Goal: Information Seeking & Learning: Compare options

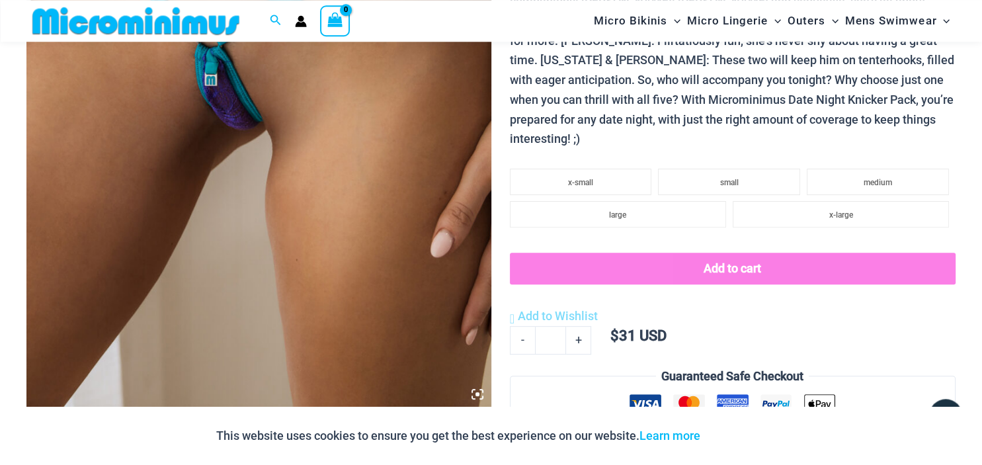
scroll to position [477, 0]
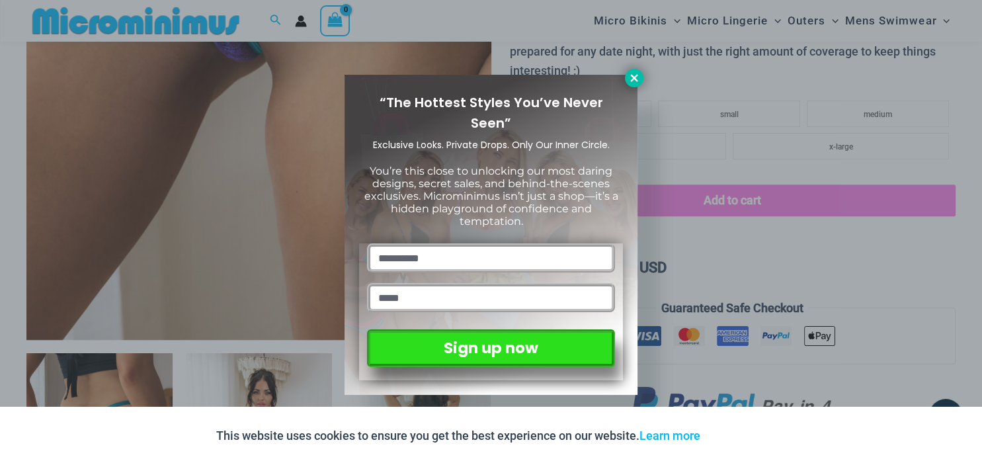
click at [631, 76] on icon at bounding box center [633, 77] width 7 height 7
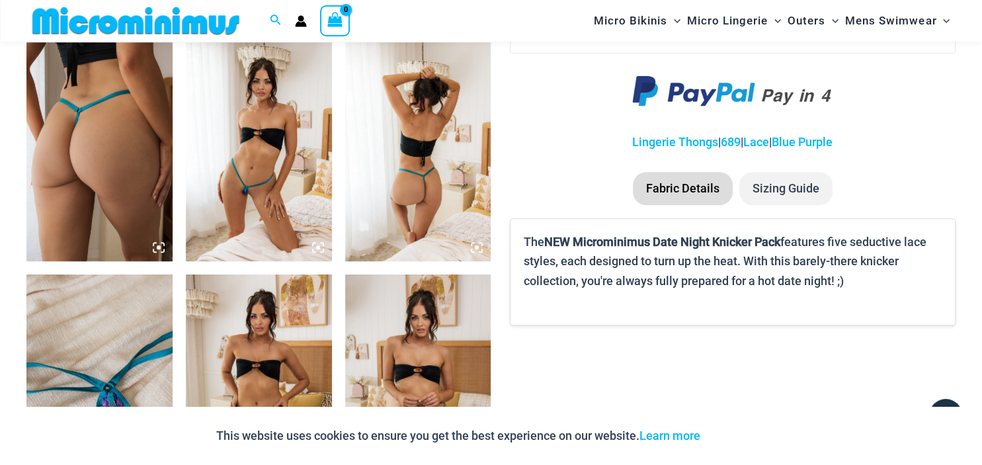
scroll to position [897, 0]
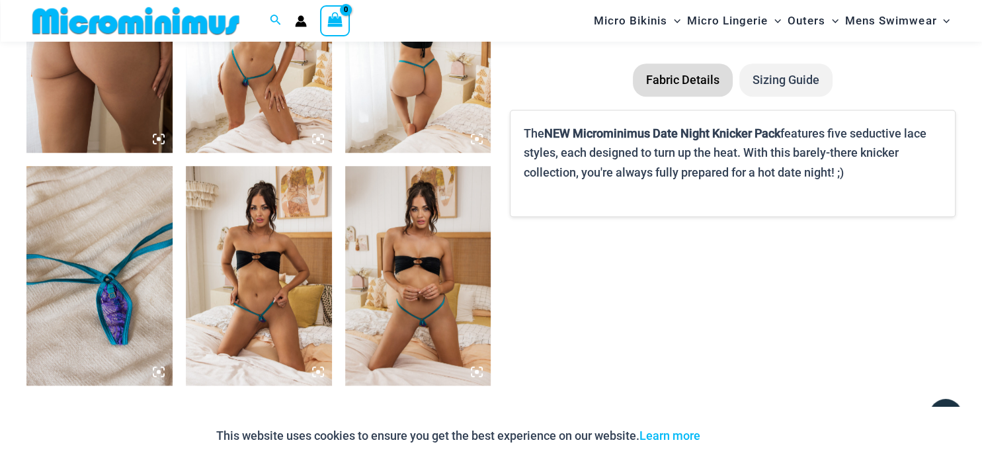
click at [259, 272] on img at bounding box center [259, 275] width 146 height 219
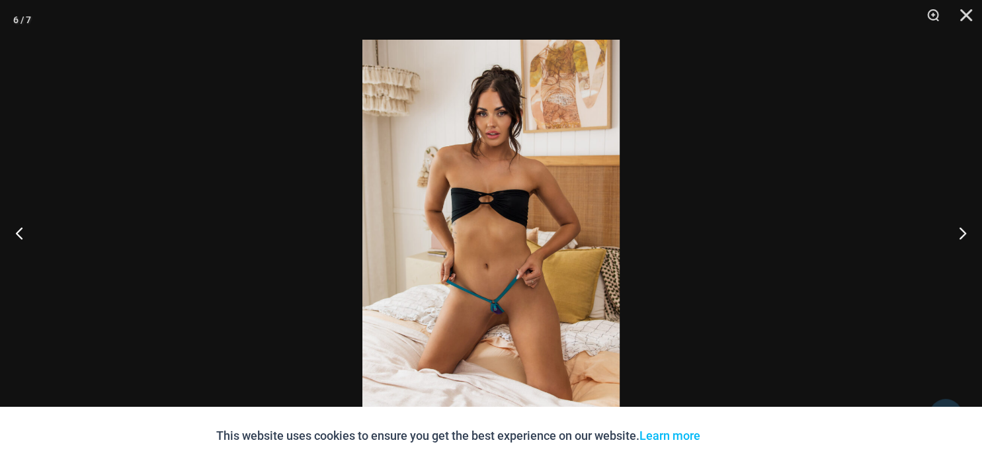
click at [477, 280] on img at bounding box center [490, 232] width 257 height 385
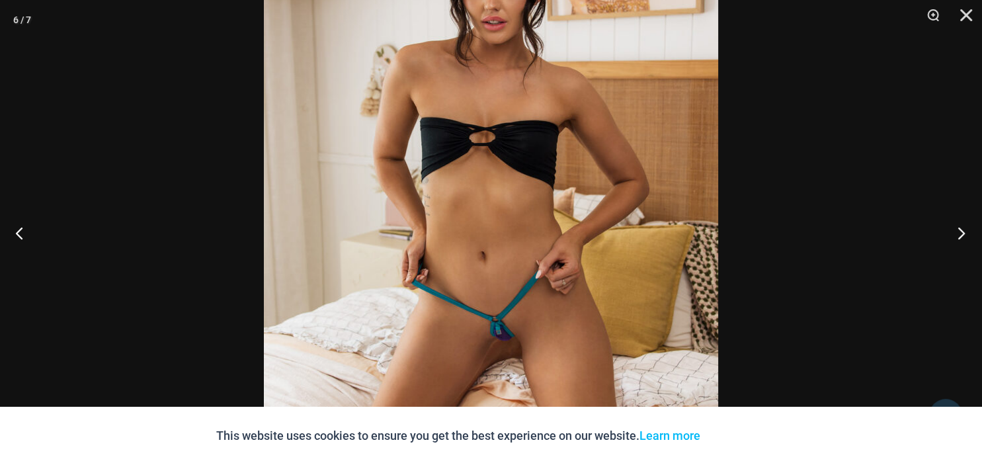
click at [960, 228] on button "Next" at bounding box center [957, 233] width 50 height 66
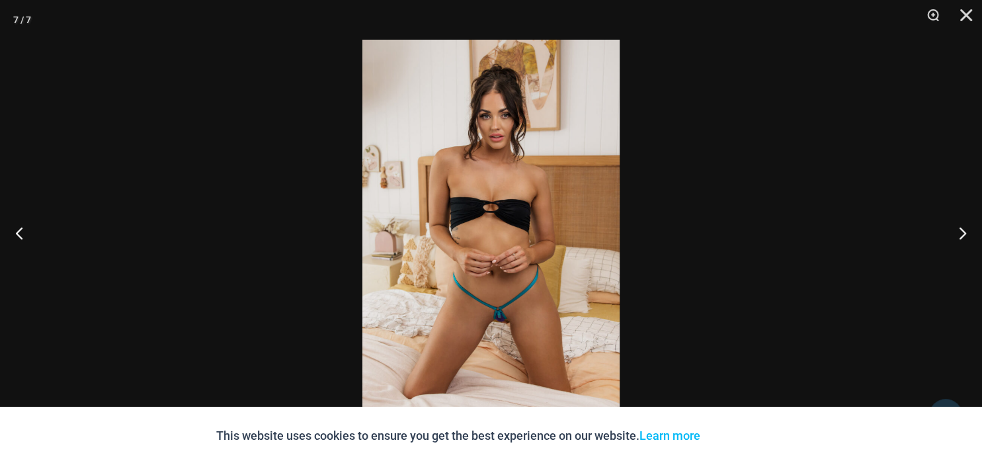
click at [513, 288] on img at bounding box center [490, 232] width 257 height 385
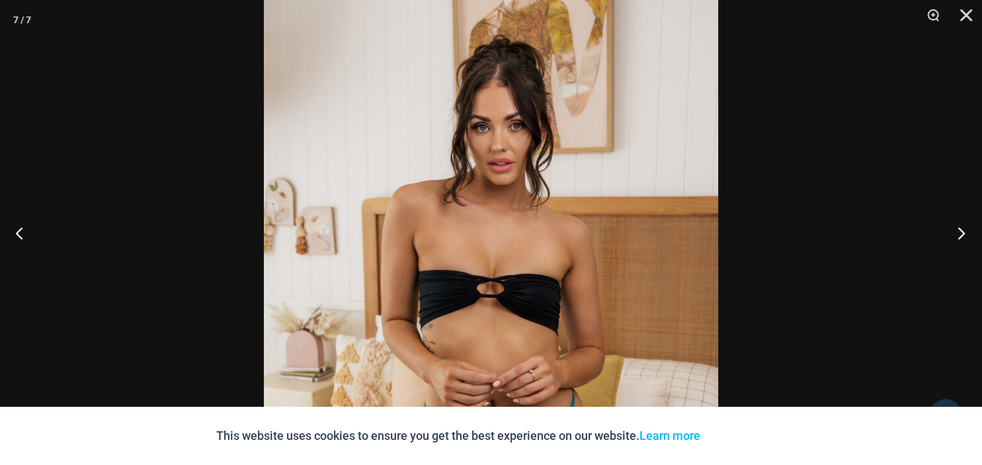
click at [953, 228] on button "Next" at bounding box center [957, 233] width 50 height 66
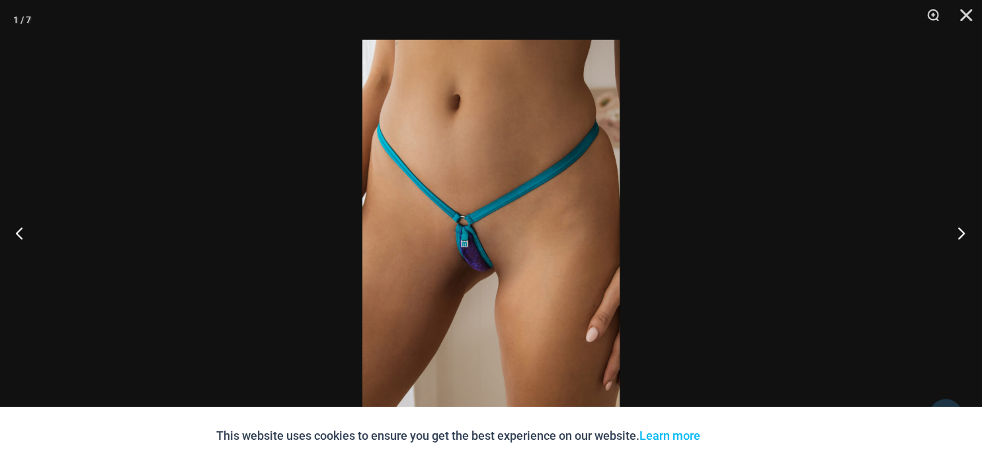
click at [953, 228] on button "Next" at bounding box center [957, 233] width 50 height 66
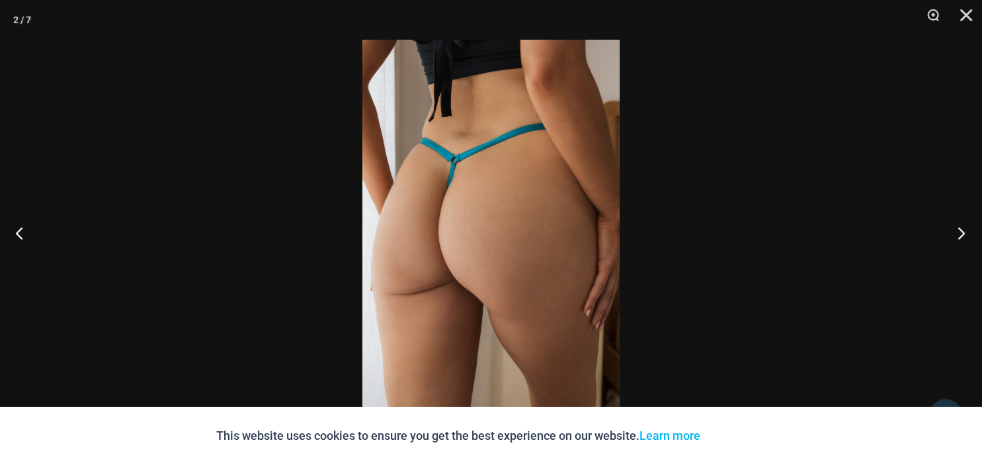
click at [953, 228] on button "Next" at bounding box center [957, 233] width 50 height 66
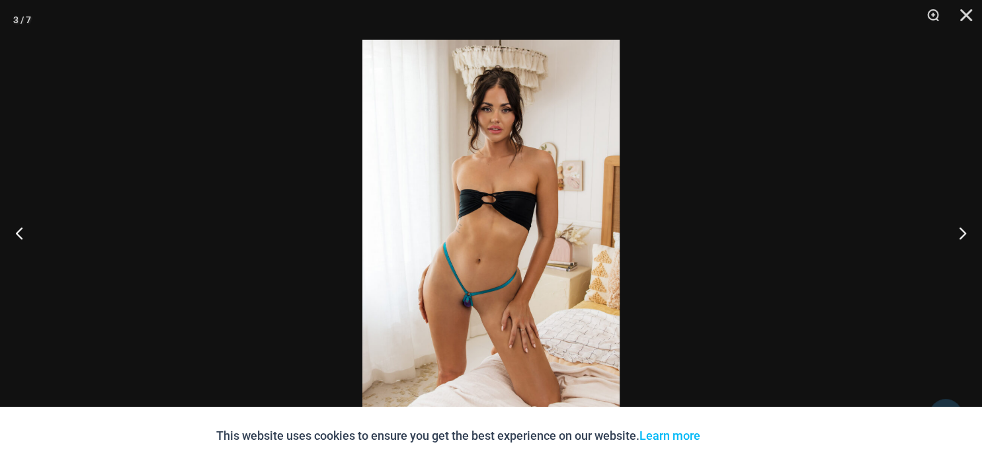
click at [525, 211] on img at bounding box center [490, 232] width 257 height 385
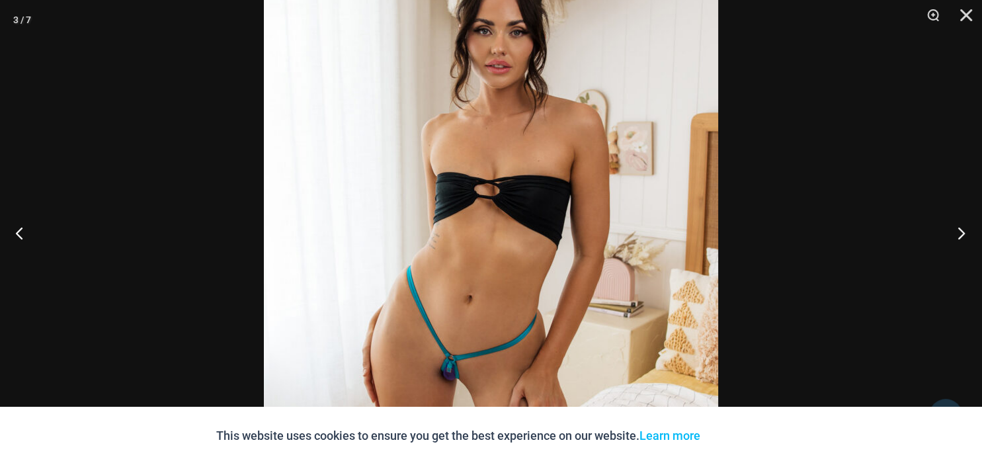
click at [959, 229] on button "Next" at bounding box center [957, 233] width 50 height 66
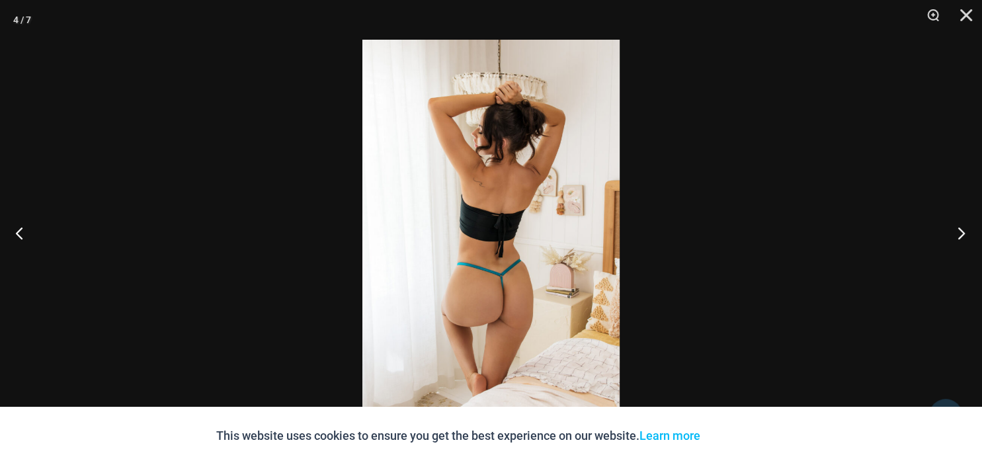
click at [958, 229] on button "Next" at bounding box center [957, 233] width 50 height 66
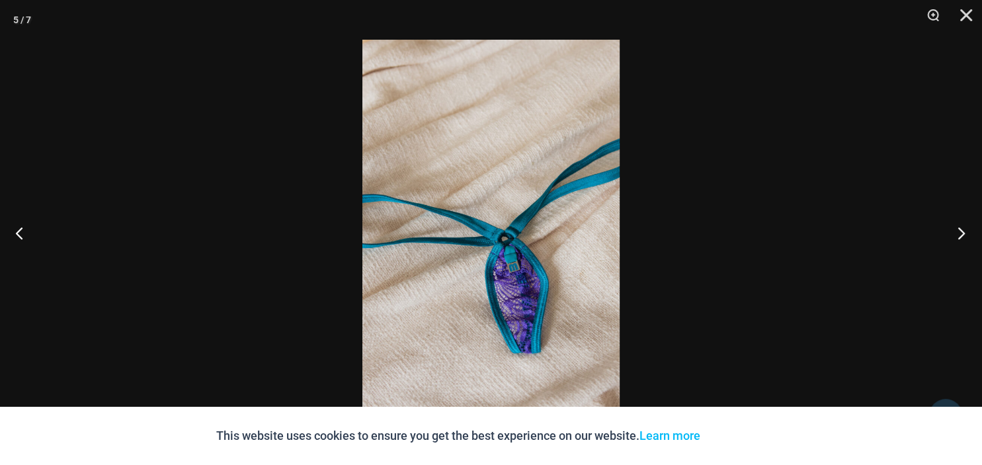
click at [958, 229] on button "Next" at bounding box center [957, 233] width 50 height 66
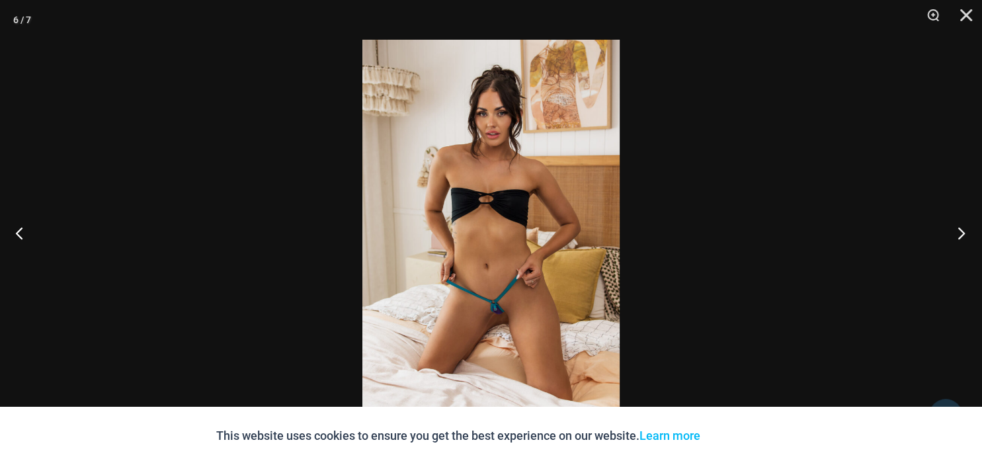
click at [958, 229] on button "Next" at bounding box center [957, 233] width 50 height 66
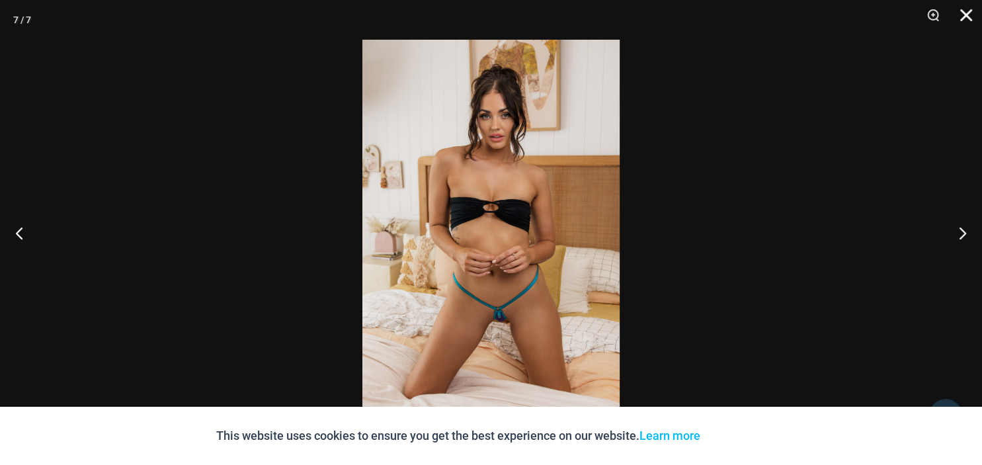
click at [965, 17] on button "Close" at bounding box center [961, 20] width 33 height 40
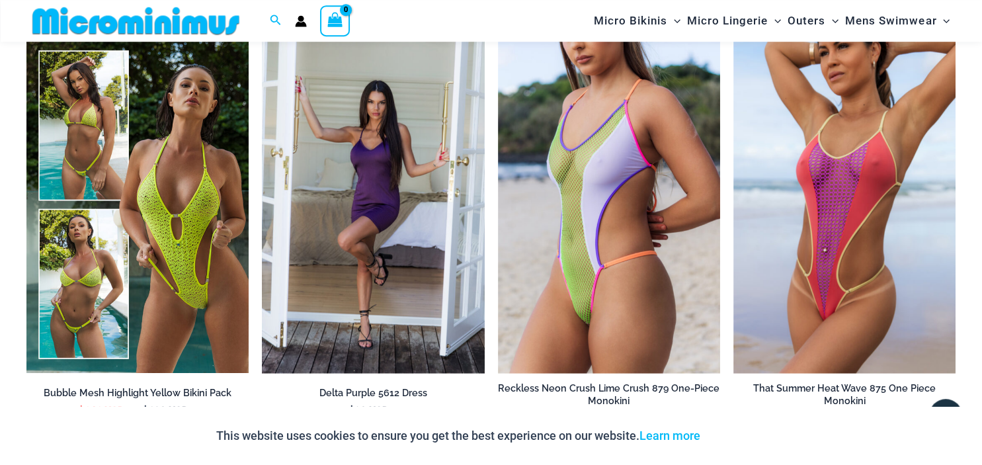
scroll to position [1315, 0]
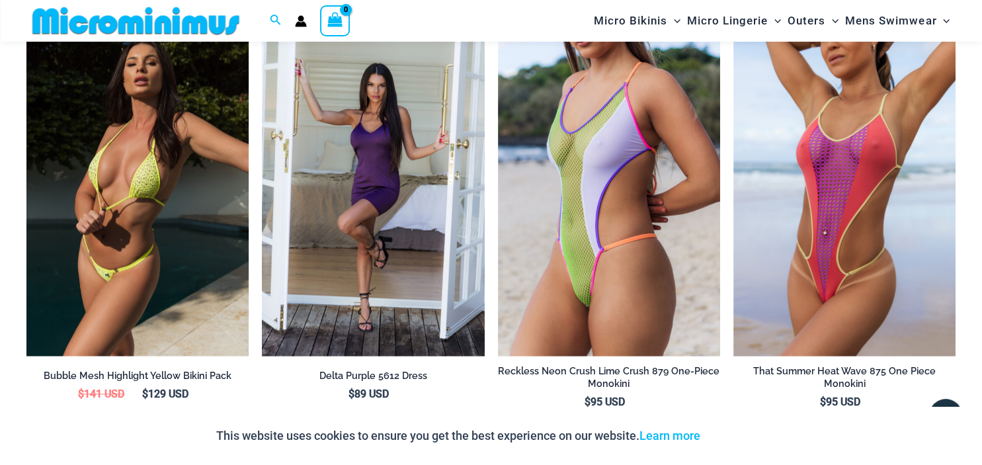
click at [171, 375] on h2 "Bubble Mesh Highlight Yellow Bikini Pack" at bounding box center [137, 376] width 222 height 13
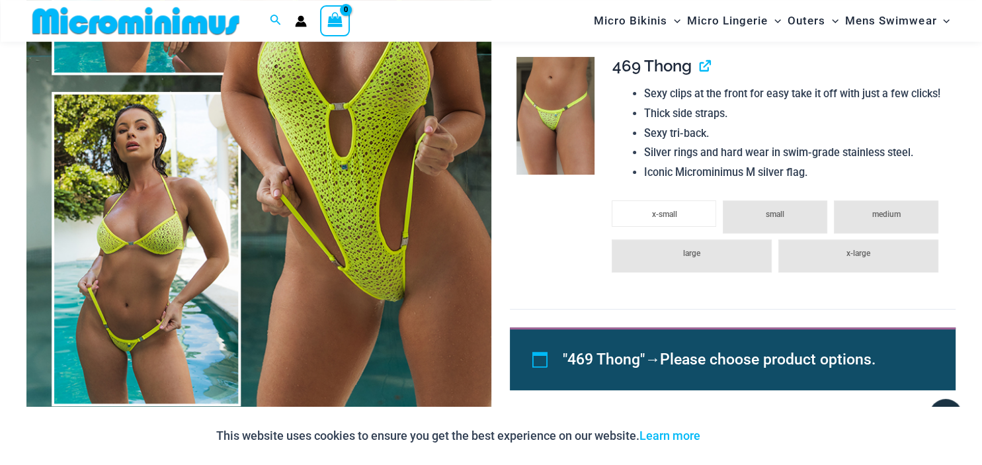
scroll to position [479, 0]
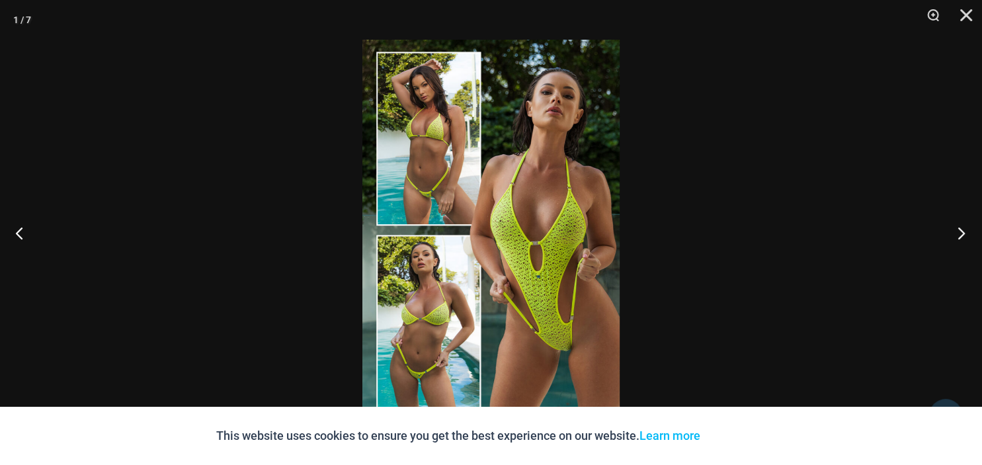
click at [964, 229] on button "Next" at bounding box center [957, 233] width 50 height 66
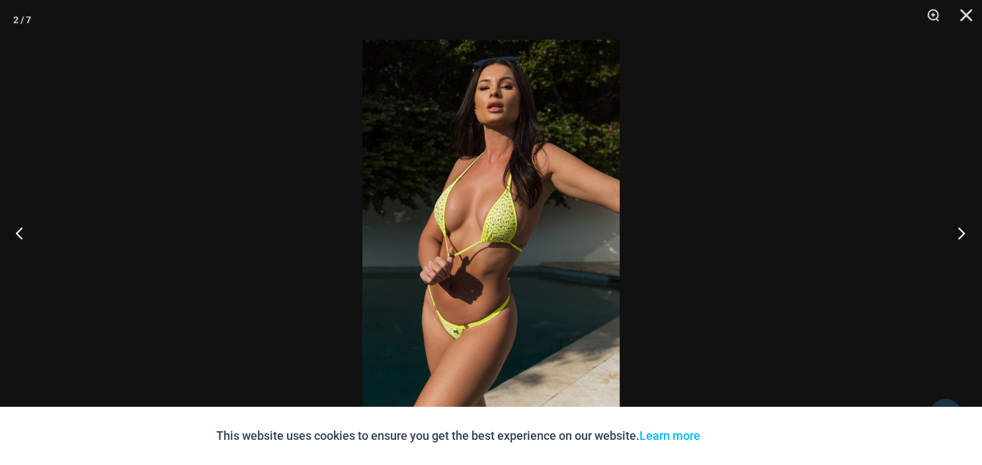
click at [962, 230] on button "Next" at bounding box center [957, 233] width 50 height 66
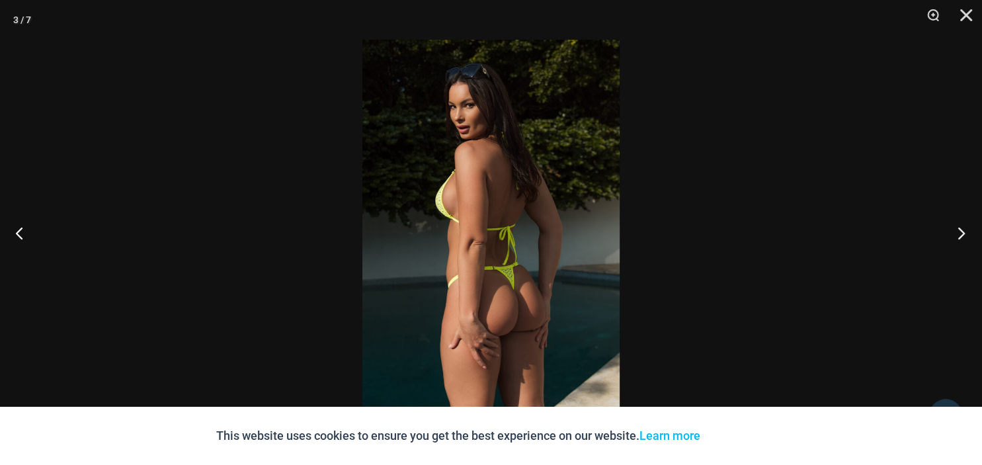
click at [962, 230] on button "Next" at bounding box center [957, 233] width 50 height 66
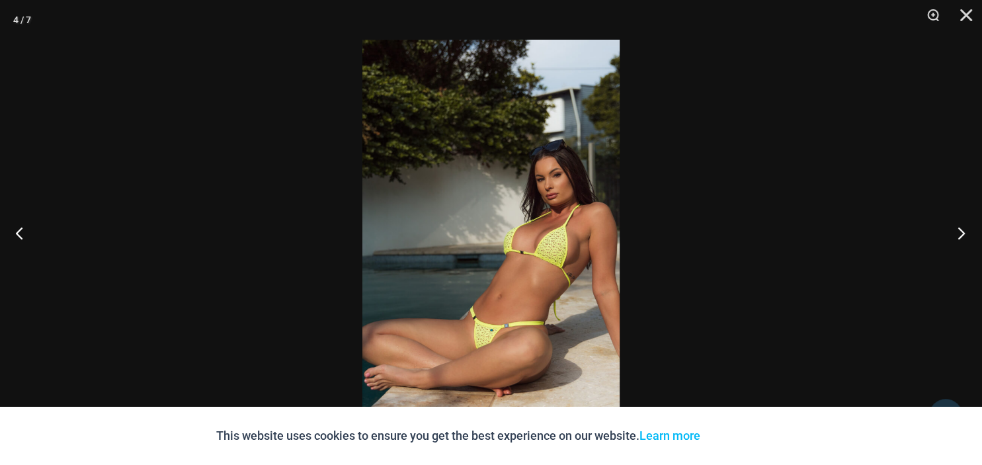
click at [962, 230] on button "Next" at bounding box center [957, 233] width 50 height 66
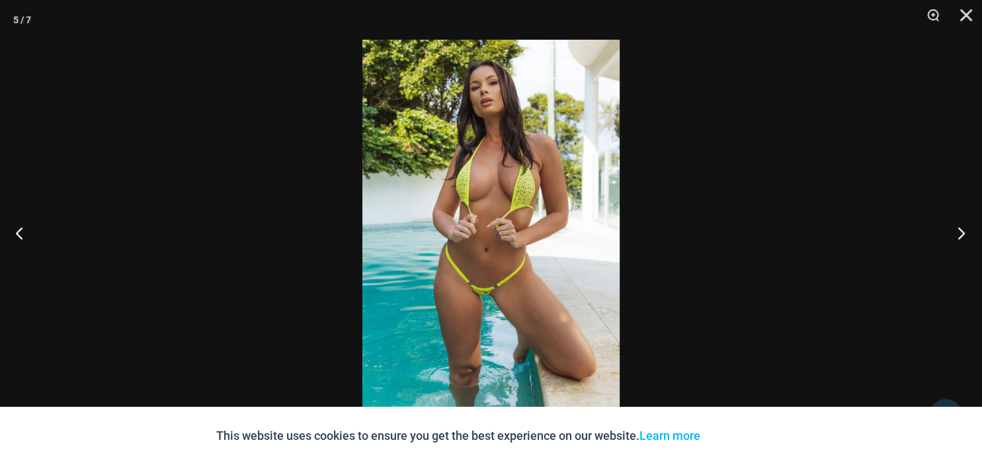
click at [962, 230] on button "Next" at bounding box center [957, 233] width 50 height 66
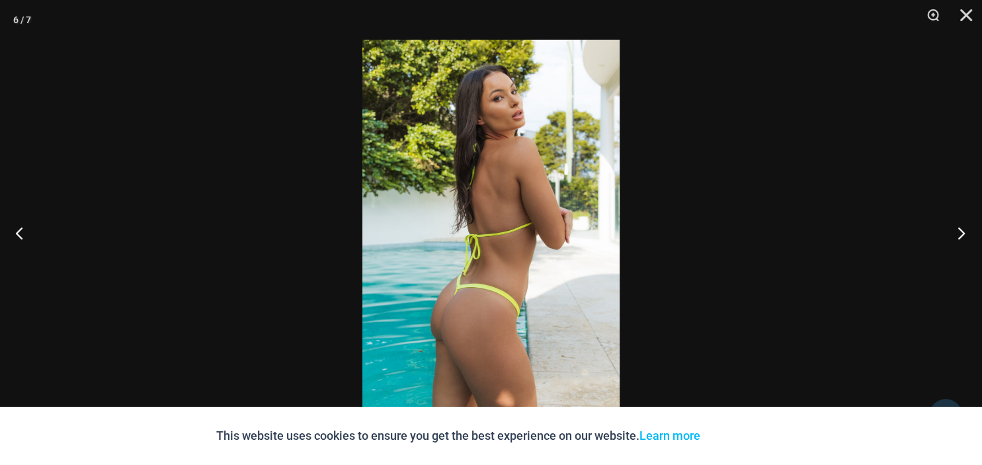
click at [962, 230] on button "Next" at bounding box center [957, 233] width 50 height 66
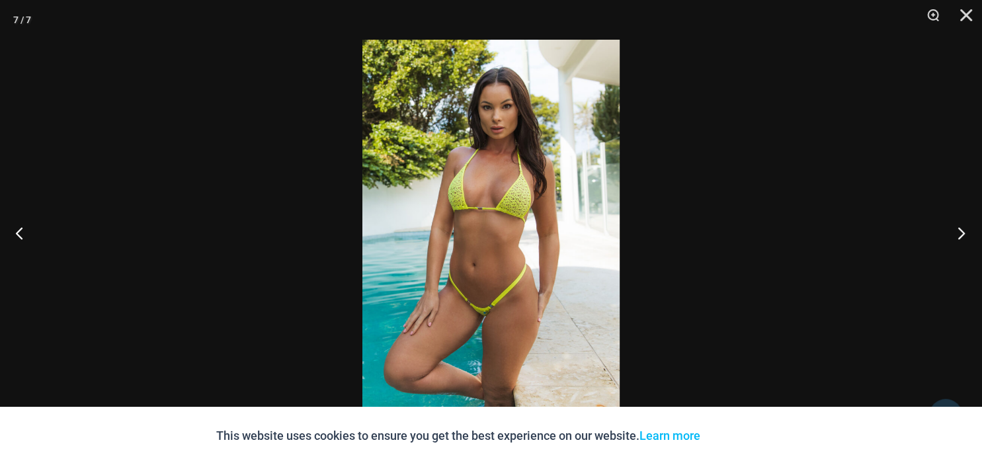
click at [962, 230] on button "Next" at bounding box center [957, 233] width 50 height 66
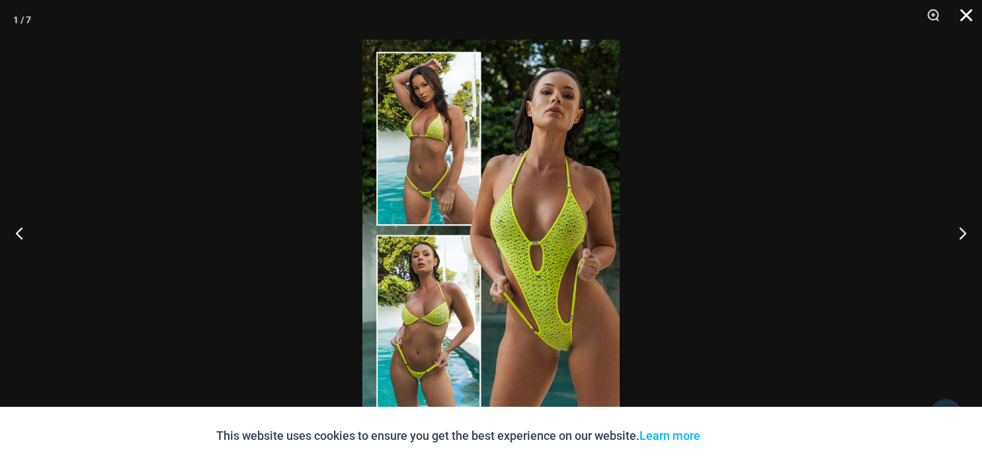
click at [965, 19] on button "Close" at bounding box center [961, 20] width 33 height 40
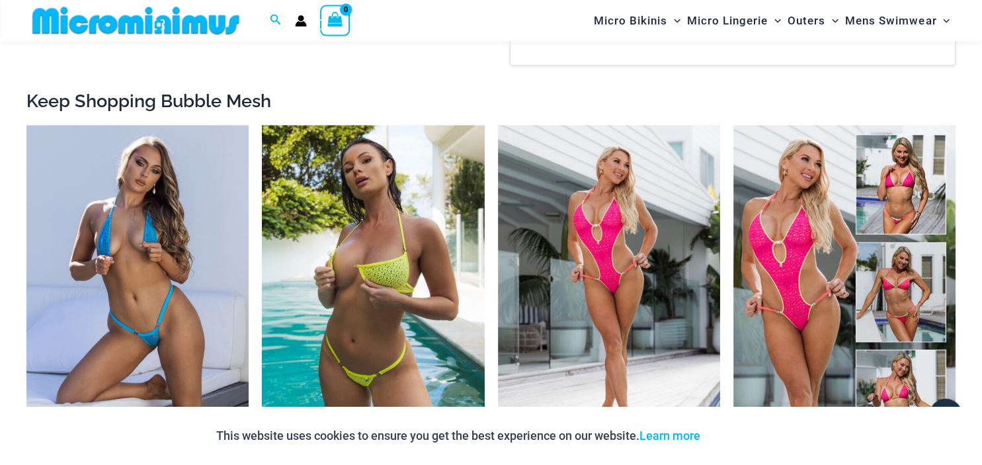
scroll to position [1246, 0]
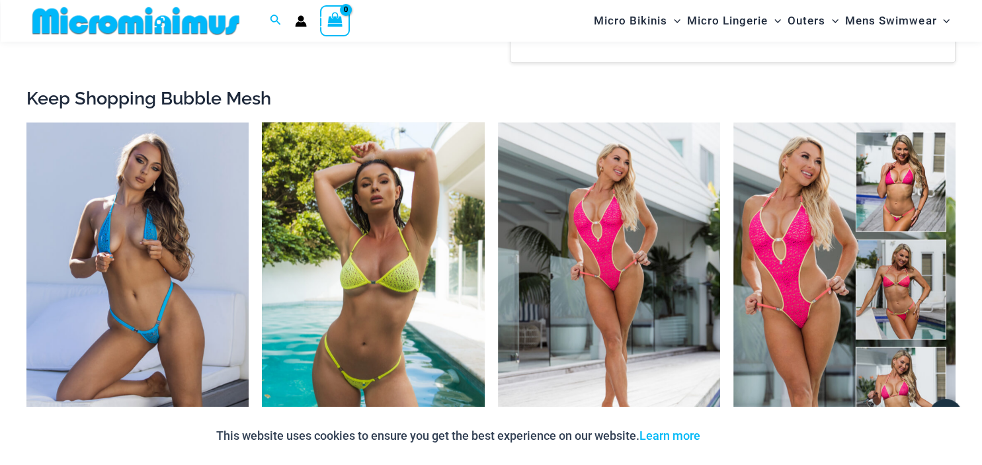
click at [358, 360] on img at bounding box center [373, 288] width 222 height 333
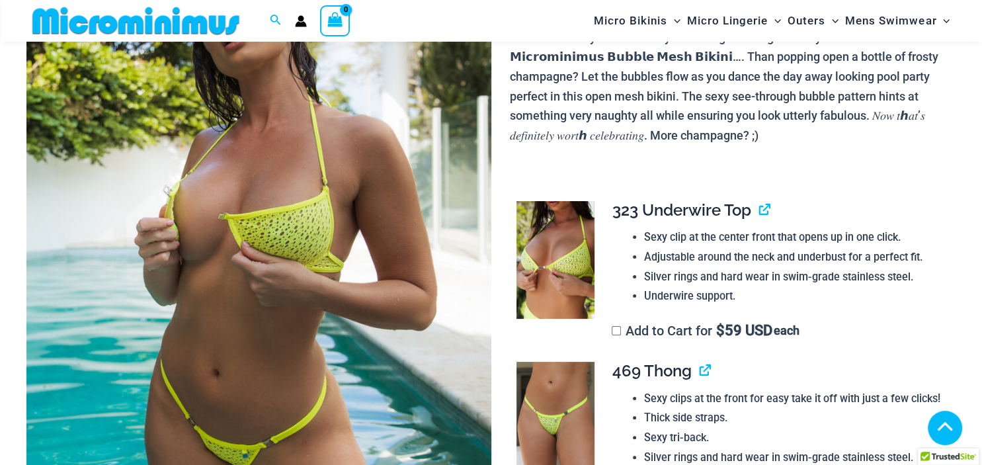
scroll to position [617, 0]
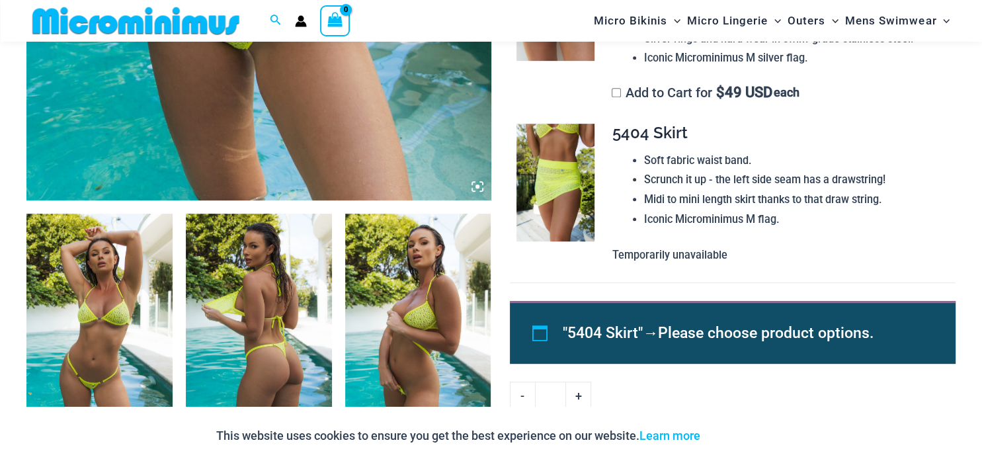
click at [100, 304] on img at bounding box center [99, 323] width 146 height 219
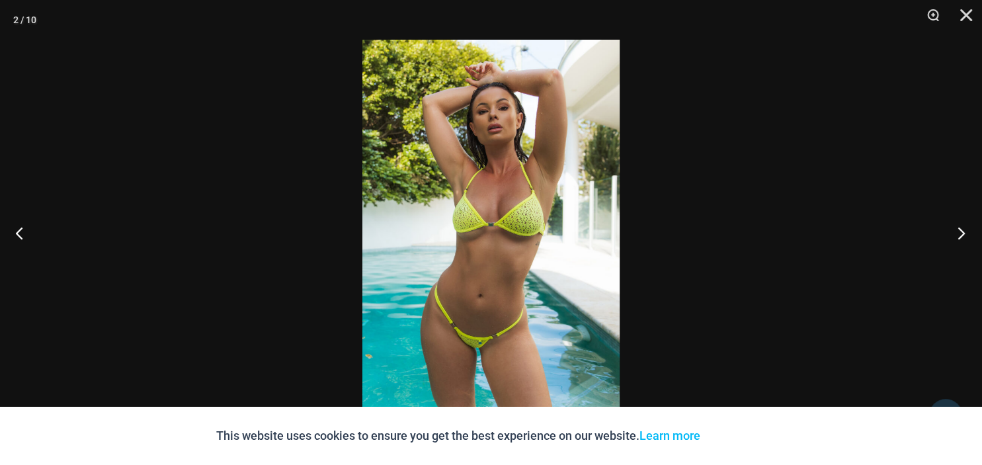
click at [956, 234] on button "Next" at bounding box center [957, 233] width 50 height 66
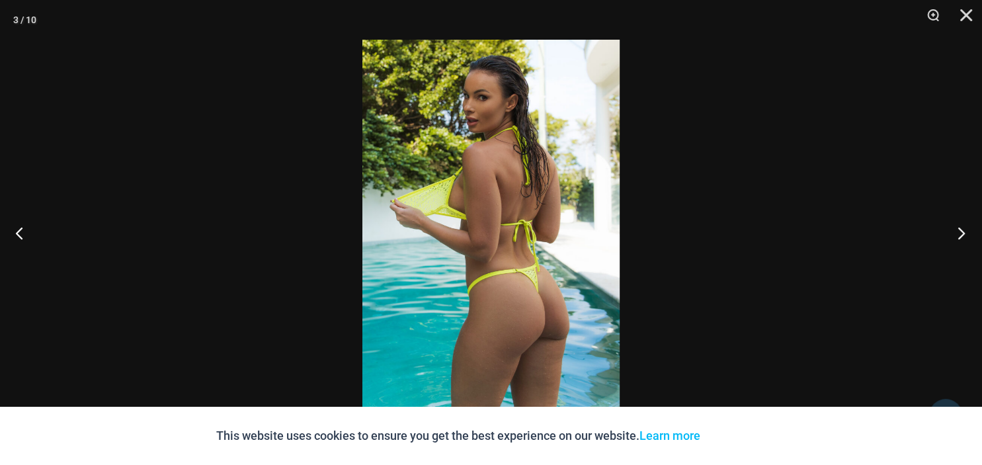
click at [956, 234] on button "Next" at bounding box center [957, 233] width 50 height 66
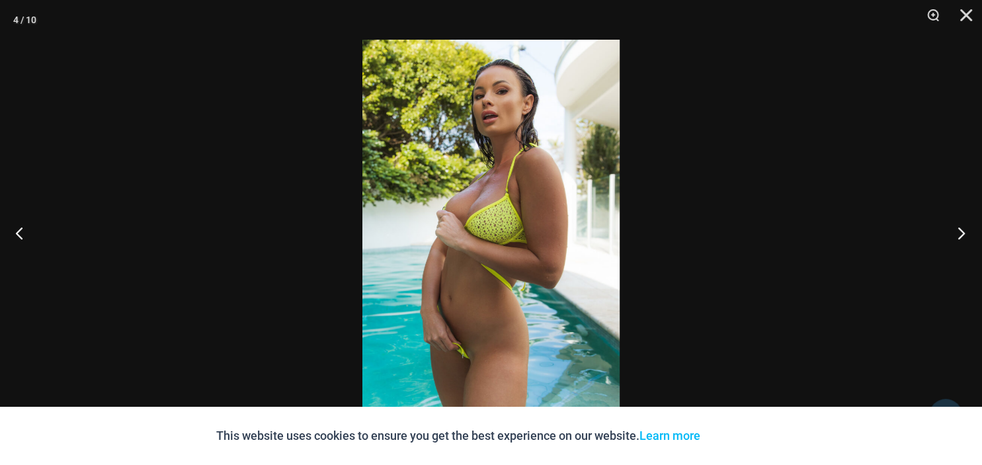
click at [956, 234] on button "Next" at bounding box center [957, 233] width 50 height 66
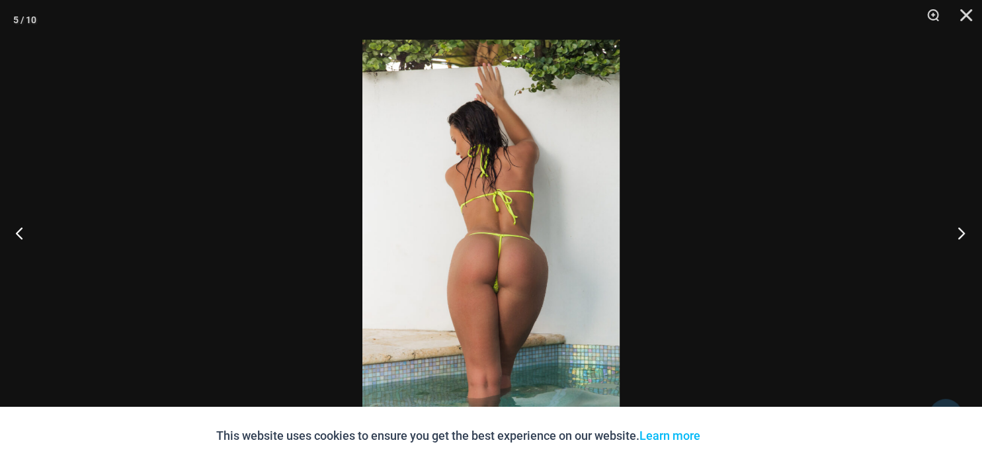
click at [956, 234] on button "Next" at bounding box center [957, 233] width 50 height 66
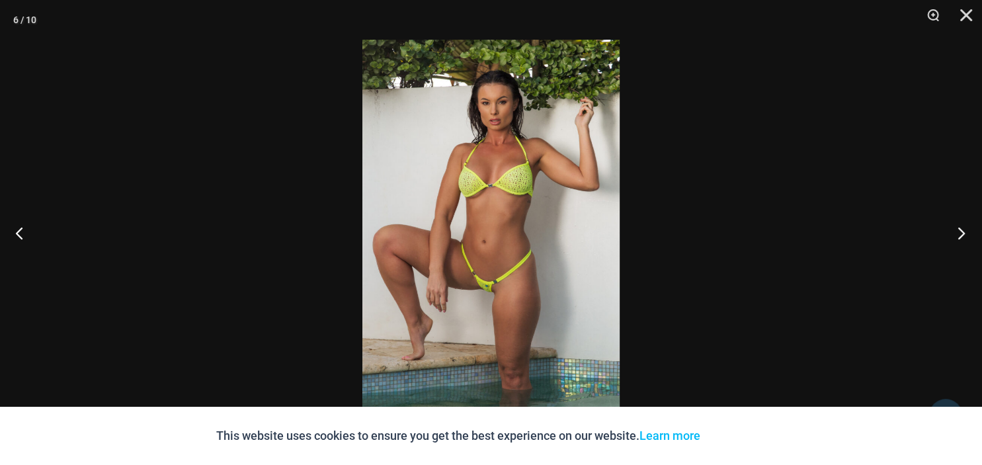
click at [956, 234] on button "Next" at bounding box center [957, 233] width 50 height 66
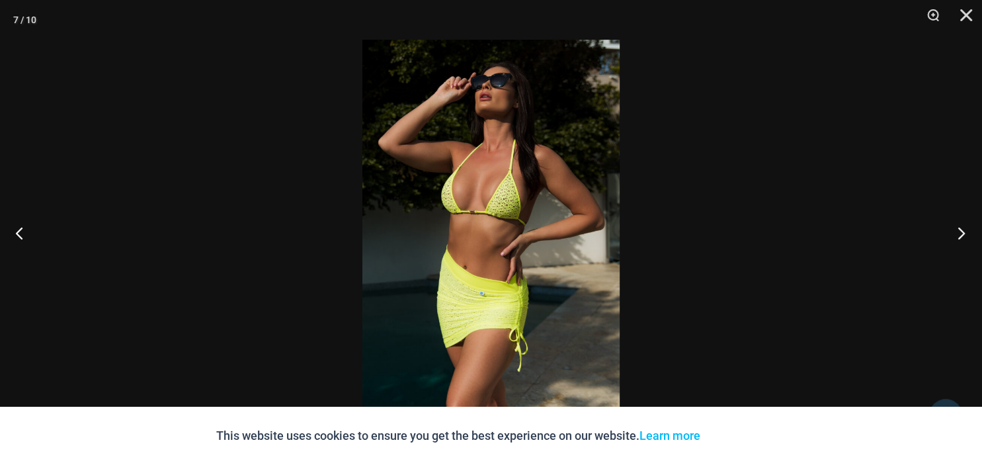
click at [956, 234] on button "Next" at bounding box center [957, 233] width 50 height 66
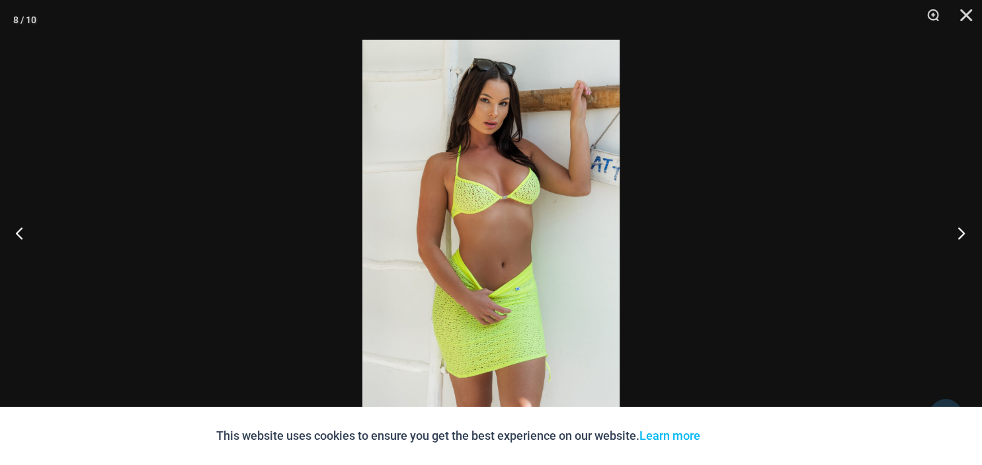
click at [956, 234] on button "Next" at bounding box center [957, 233] width 50 height 66
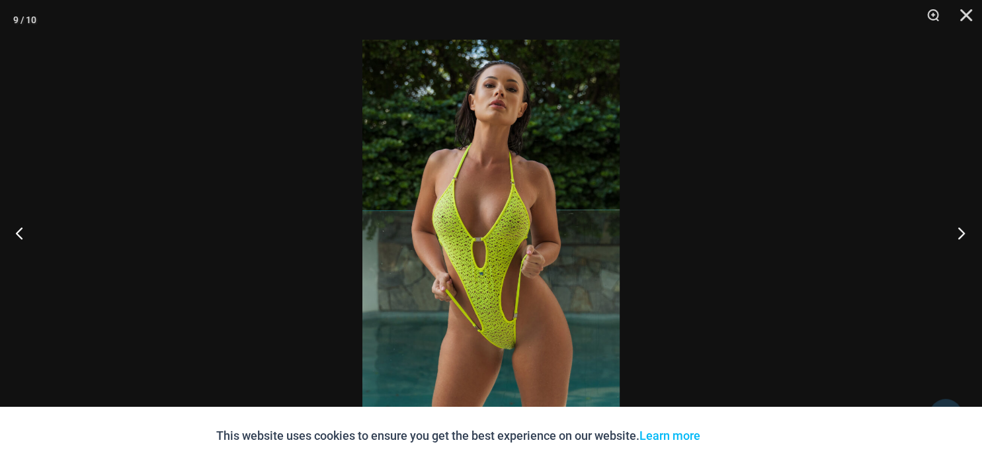
click at [956, 234] on button "Next" at bounding box center [957, 233] width 50 height 66
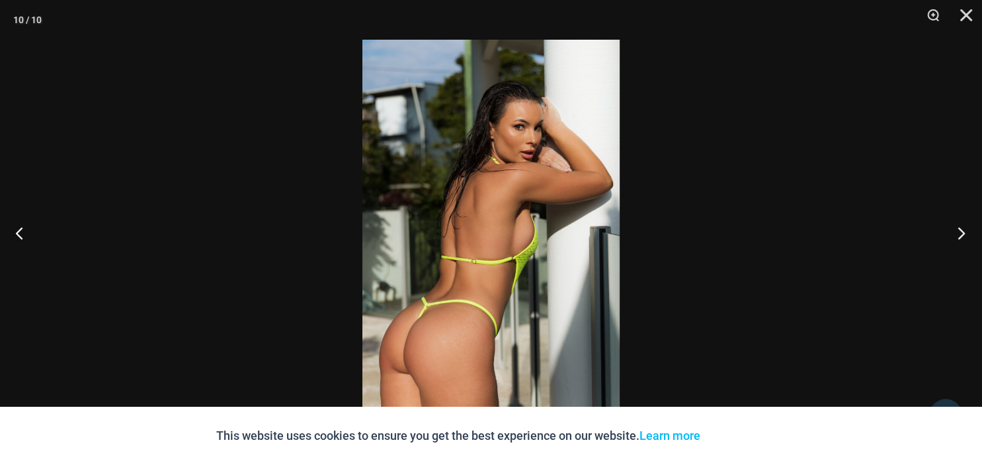
click at [956, 234] on button "Next" at bounding box center [957, 233] width 50 height 66
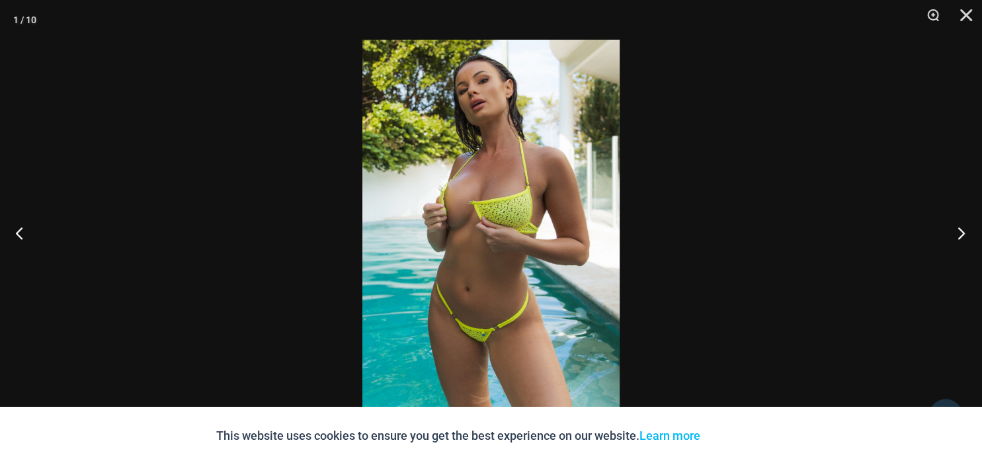
click at [956, 234] on button "Next" at bounding box center [957, 233] width 50 height 66
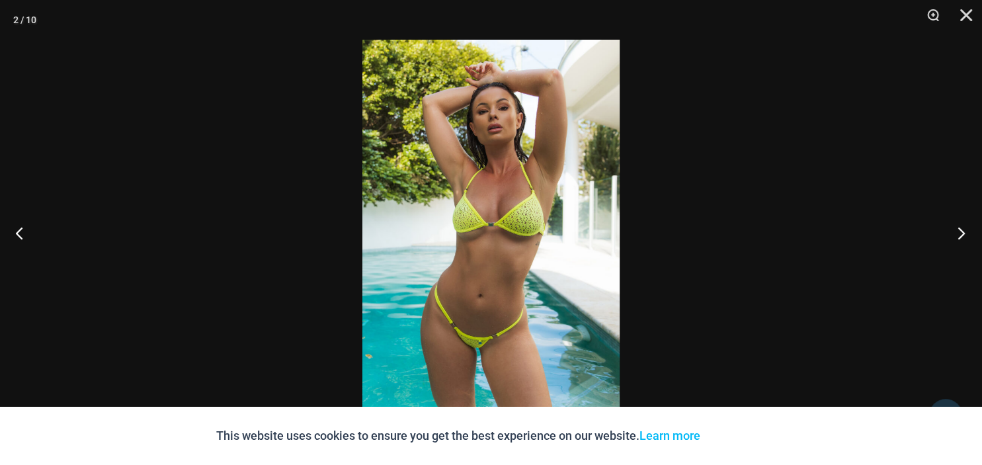
click at [956, 234] on button "Next" at bounding box center [957, 233] width 50 height 66
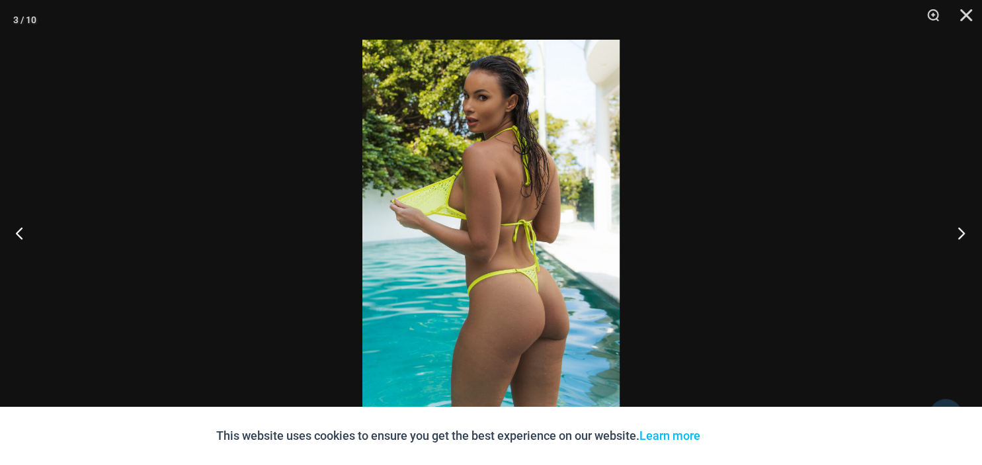
click at [956, 234] on button "Next" at bounding box center [957, 233] width 50 height 66
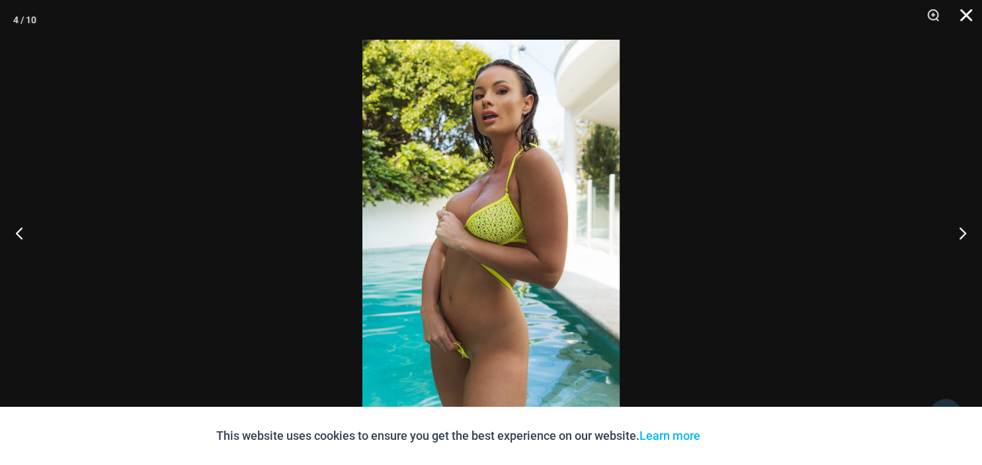
click at [968, 13] on button "Close" at bounding box center [961, 20] width 33 height 40
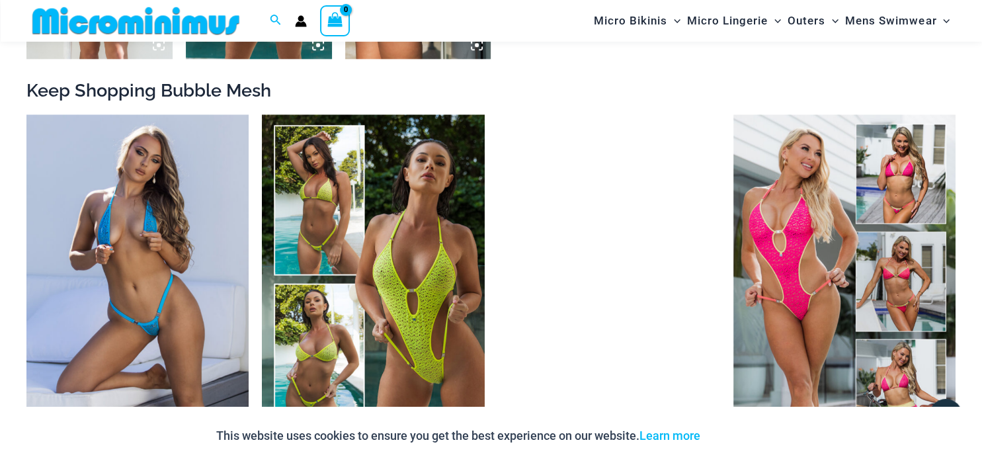
scroll to position [1525, 0]
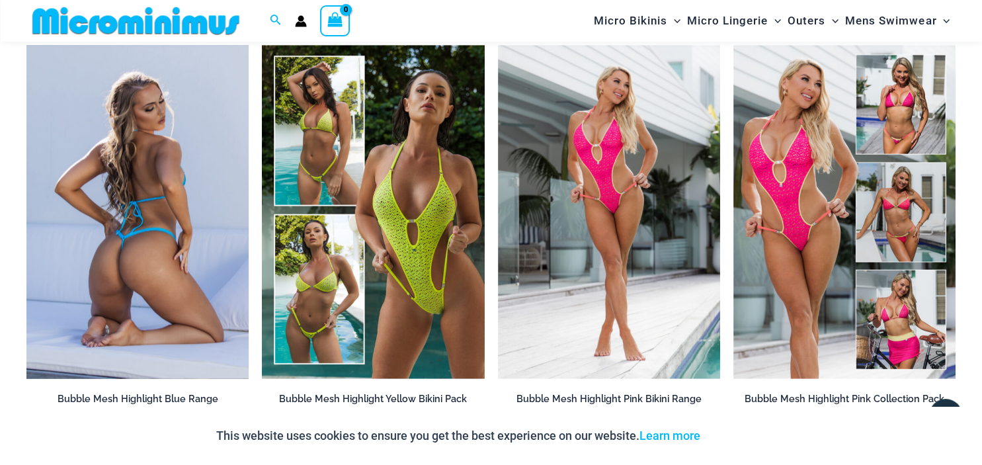
click at [148, 201] on img at bounding box center [137, 211] width 222 height 333
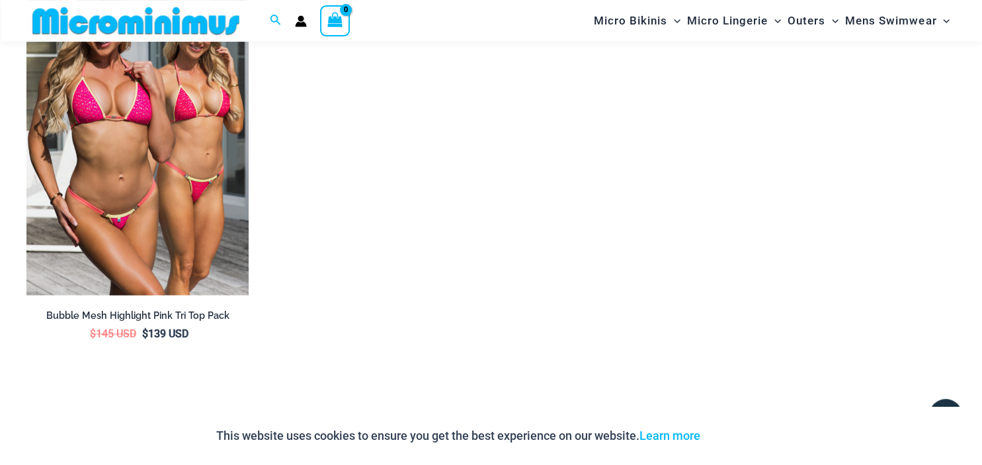
scroll to position [2083, 0]
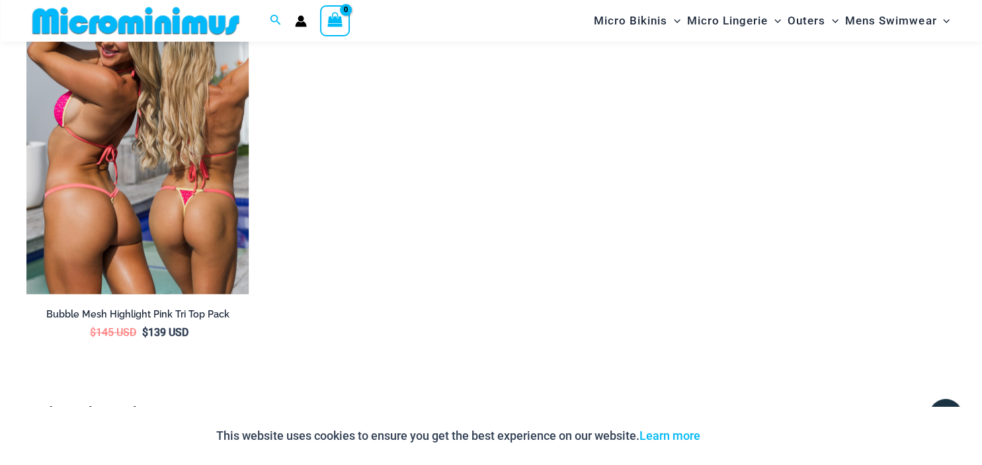
click at [148, 174] on img at bounding box center [137, 126] width 222 height 333
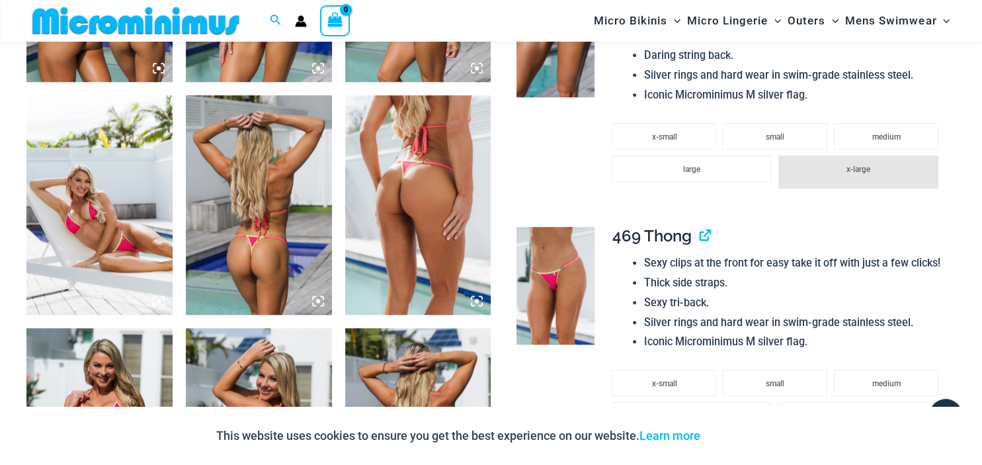
scroll to position [897, 0]
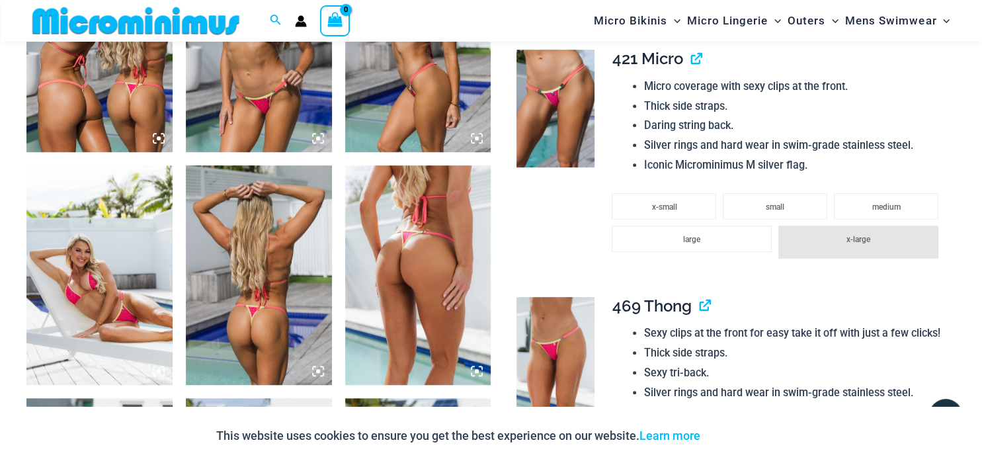
click at [270, 285] on img at bounding box center [259, 274] width 146 height 219
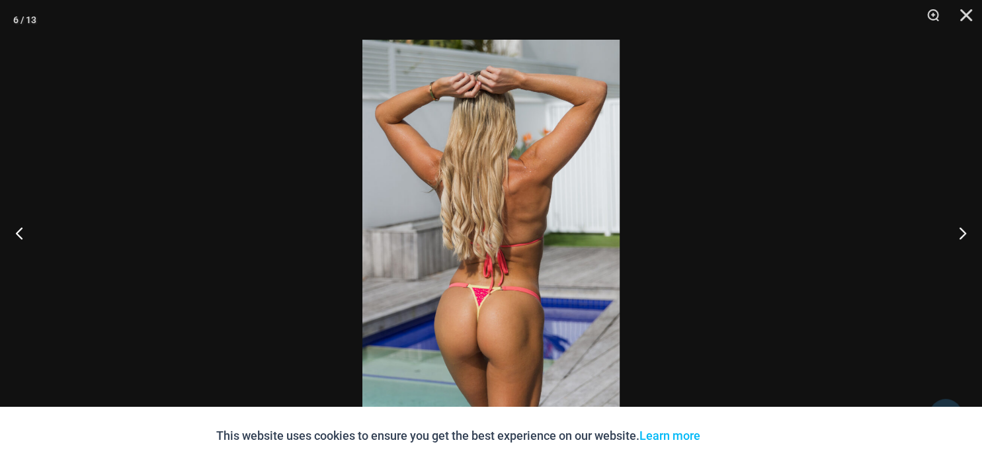
click at [488, 311] on img at bounding box center [490, 232] width 257 height 385
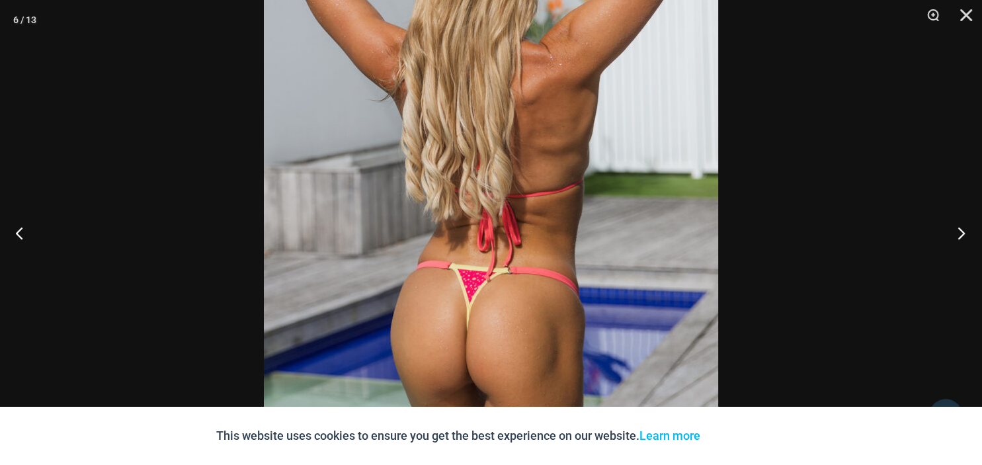
click at [957, 232] on button "Next" at bounding box center [957, 233] width 50 height 66
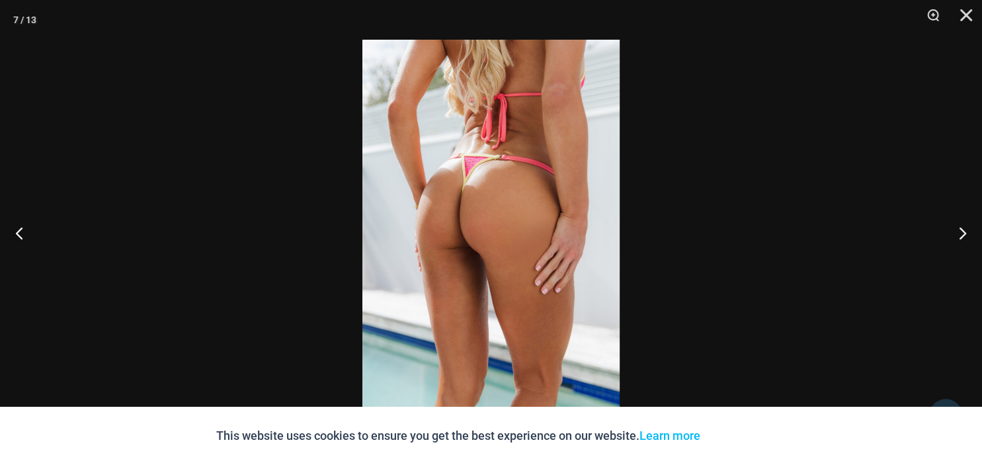
click at [516, 233] on img at bounding box center [490, 232] width 257 height 385
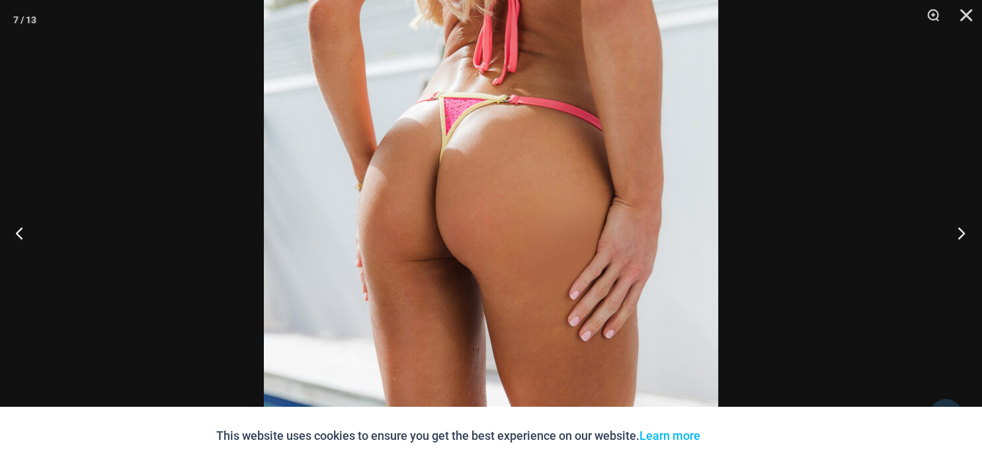
click at [957, 231] on button "Next" at bounding box center [957, 233] width 50 height 66
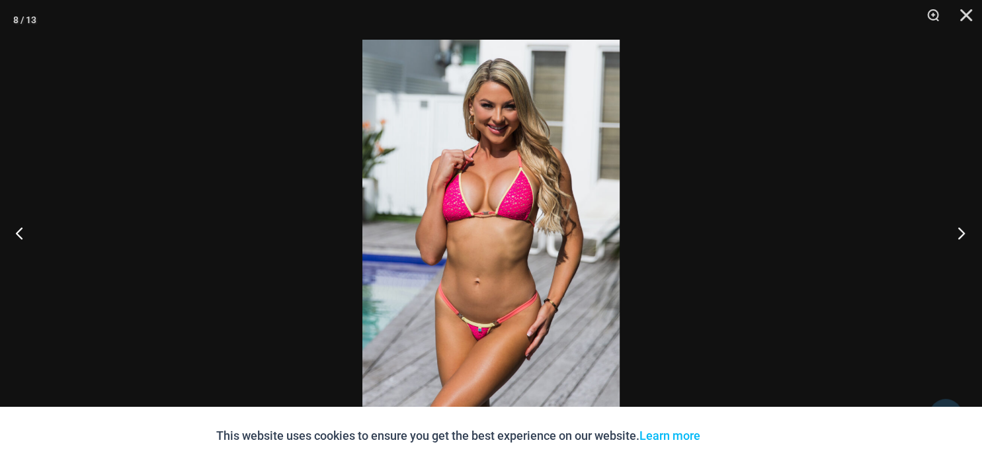
click at [957, 231] on button "Next" at bounding box center [957, 233] width 50 height 66
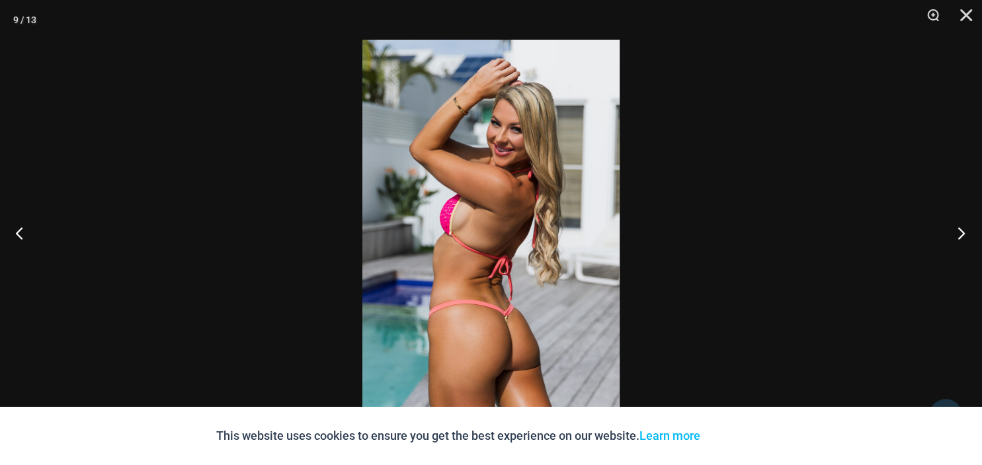
click at [957, 231] on button "Next" at bounding box center [957, 233] width 50 height 66
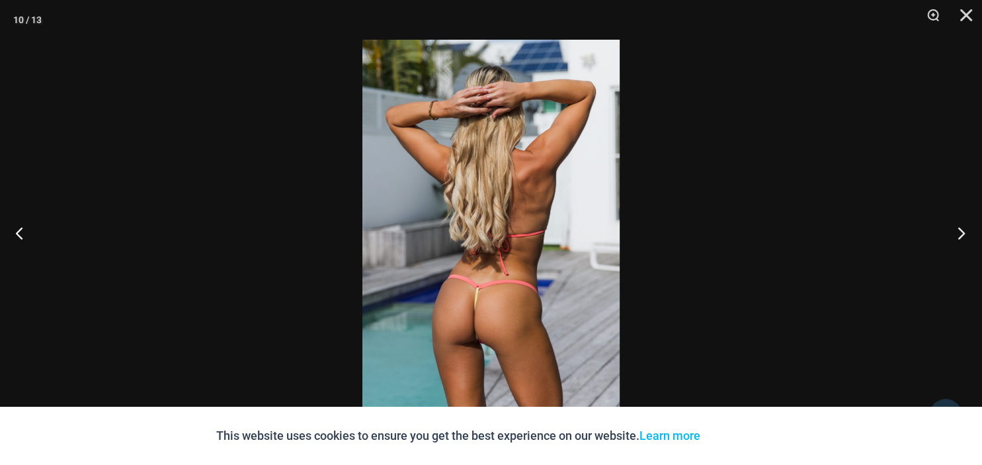
click at [957, 231] on button "Next" at bounding box center [957, 233] width 50 height 66
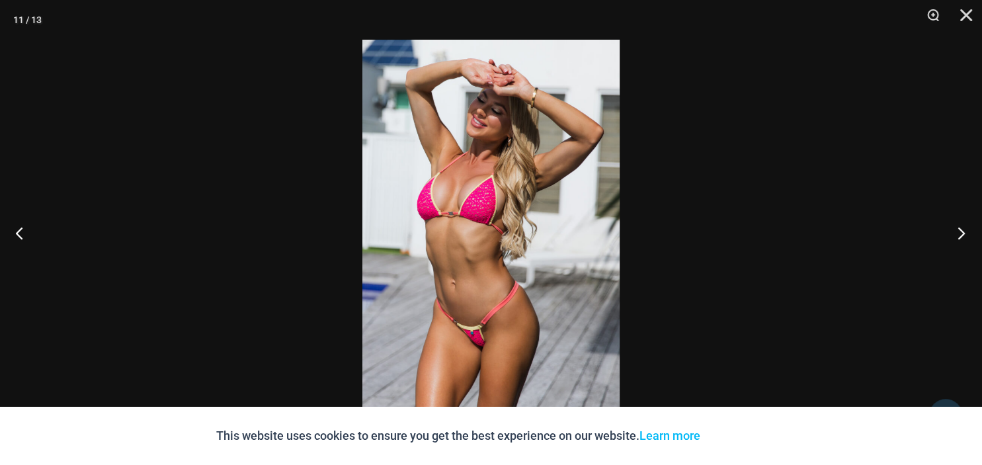
click at [957, 231] on button "Next" at bounding box center [957, 233] width 50 height 66
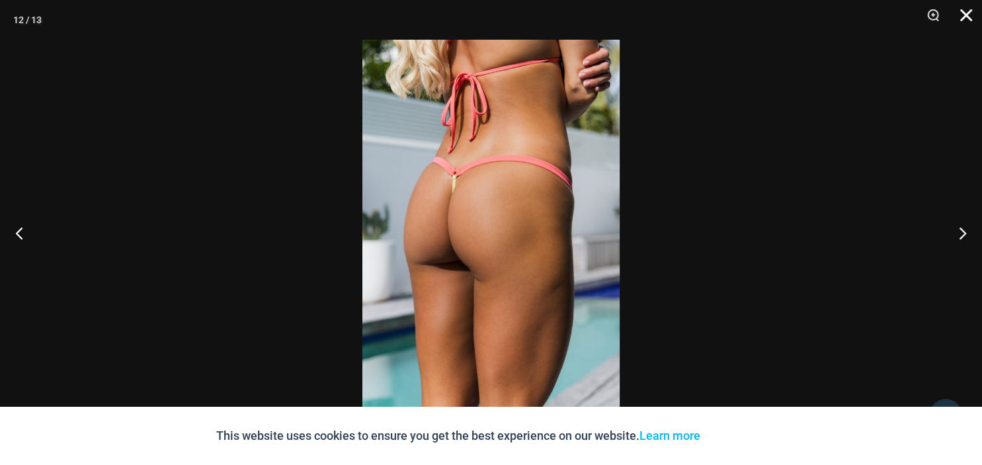
click at [967, 19] on button "Close" at bounding box center [961, 20] width 33 height 40
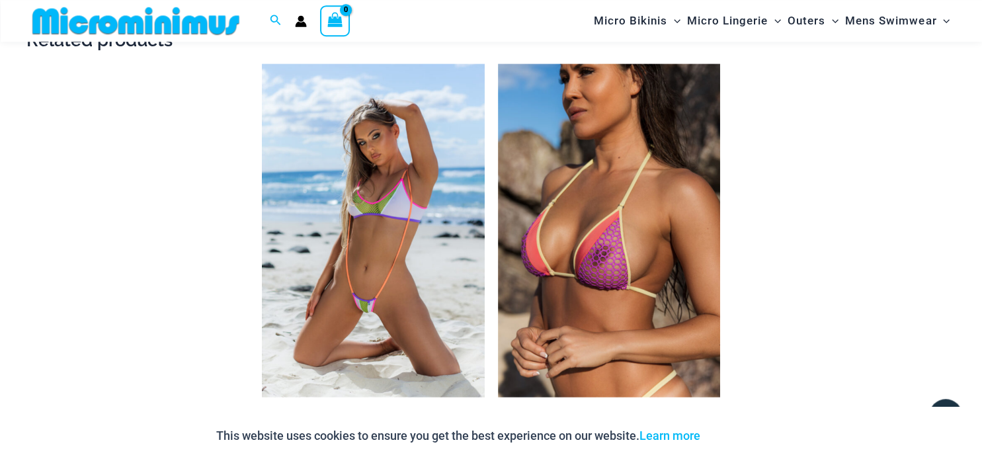
scroll to position [2573, 0]
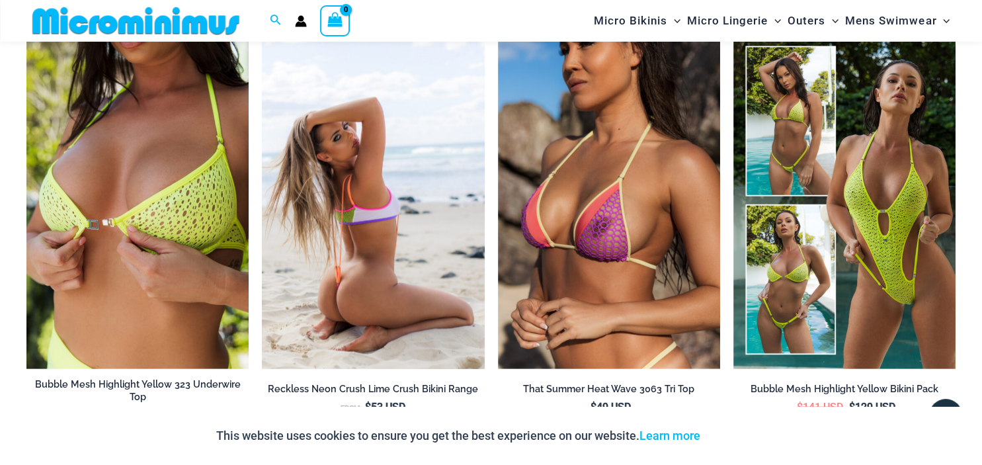
click at [387, 247] on img at bounding box center [373, 202] width 222 height 333
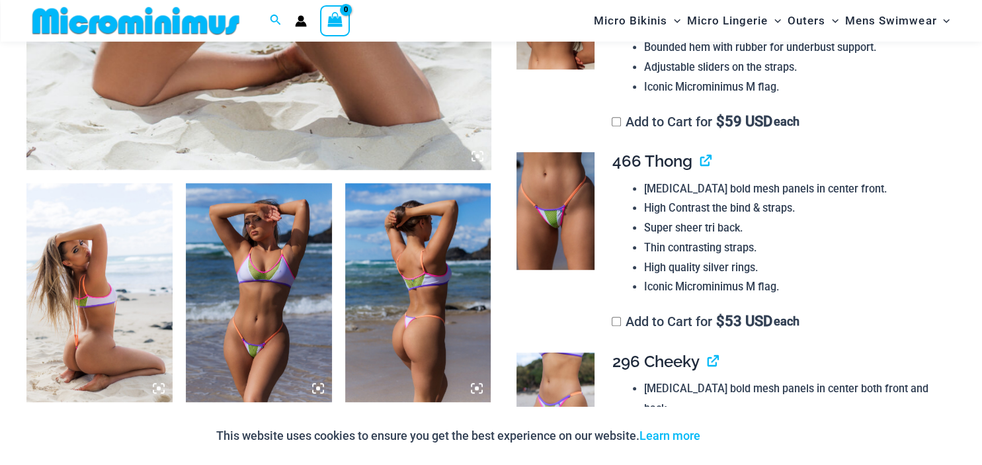
scroll to position [687, 0]
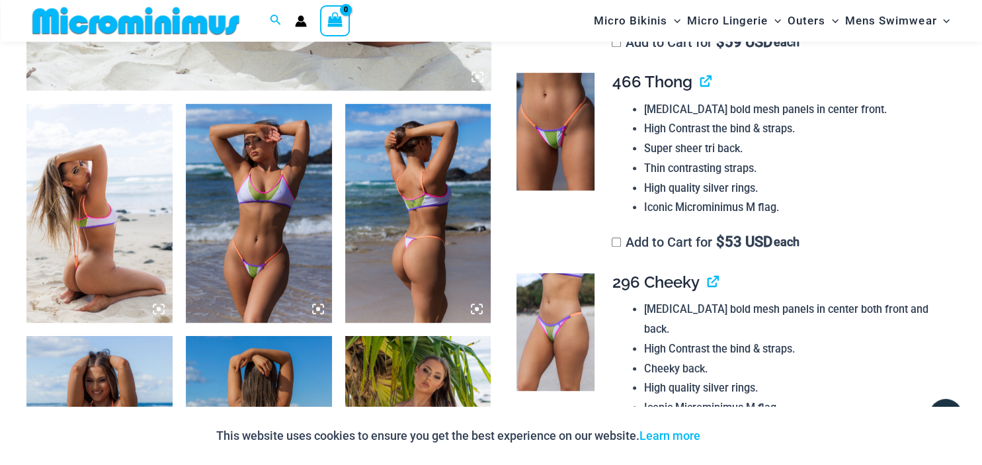
click at [259, 220] on img at bounding box center [259, 213] width 146 height 219
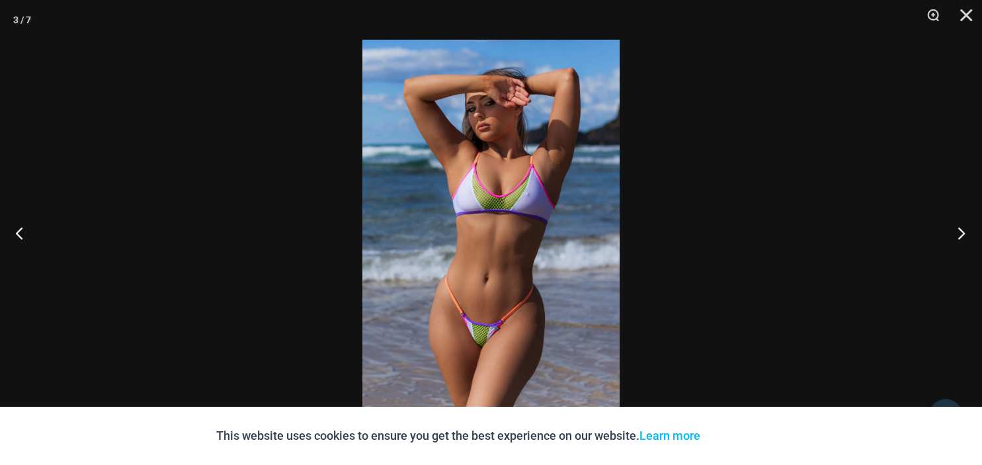
click at [959, 230] on button "Next" at bounding box center [957, 233] width 50 height 66
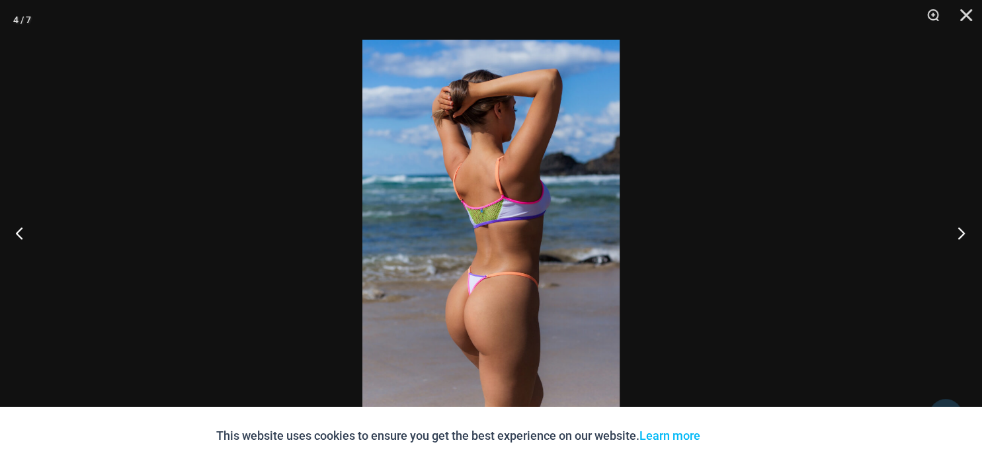
click at [959, 230] on button "Next" at bounding box center [957, 233] width 50 height 66
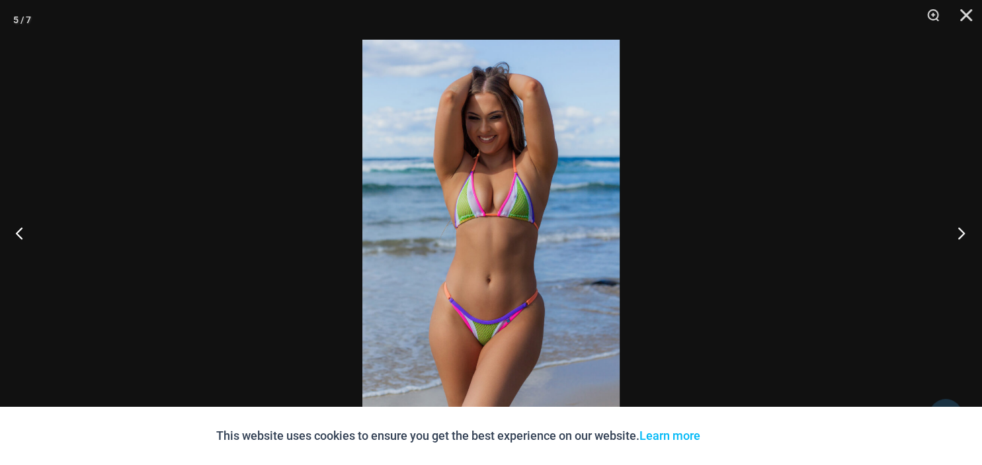
click at [959, 230] on button "Next" at bounding box center [957, 233] width 50 height 66
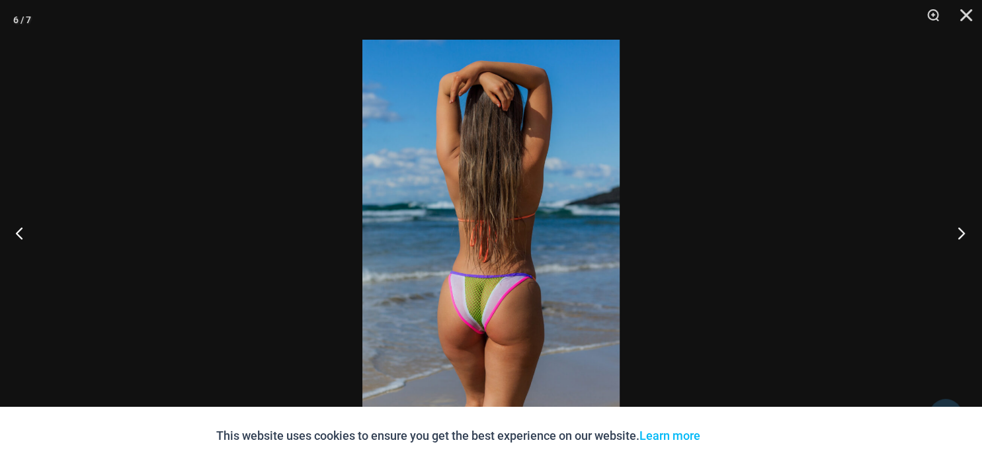
click at [959, 230] on button "Next" at bounding box center [957, 233] width 50 height 66
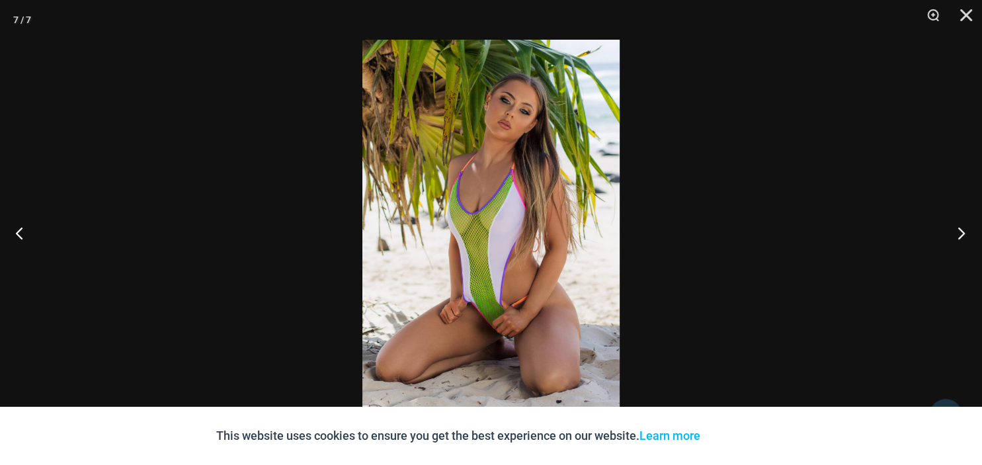
click at [959, 230] on button "Next" at bounding box center [957, 233] width 50 height 66
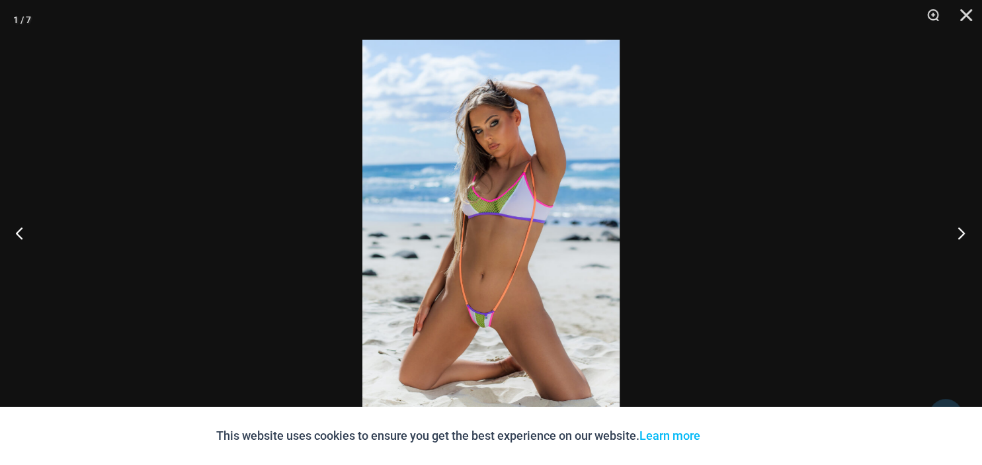
click at [959, 230] on button "Next" at bounding box center [957, 233] width 50 height 66
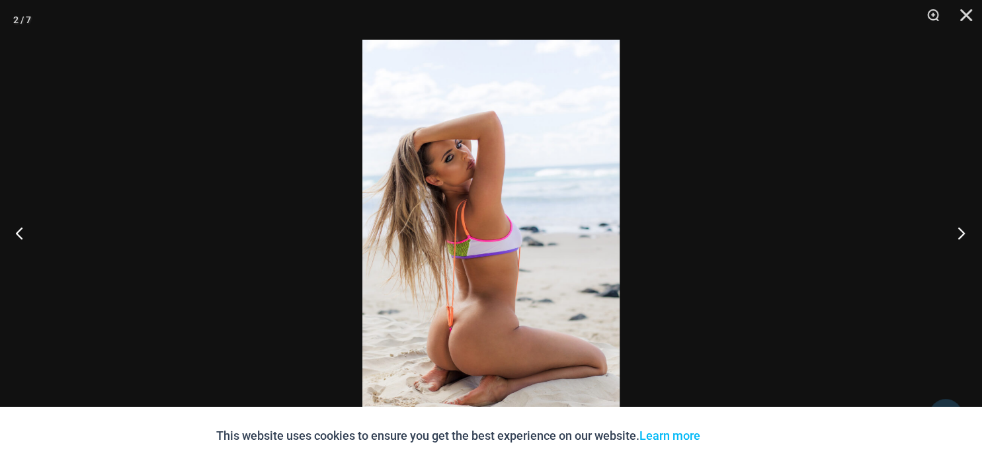
click at [959, 230] on button "Next" at bounding box center [957, 233] width 50 height 66
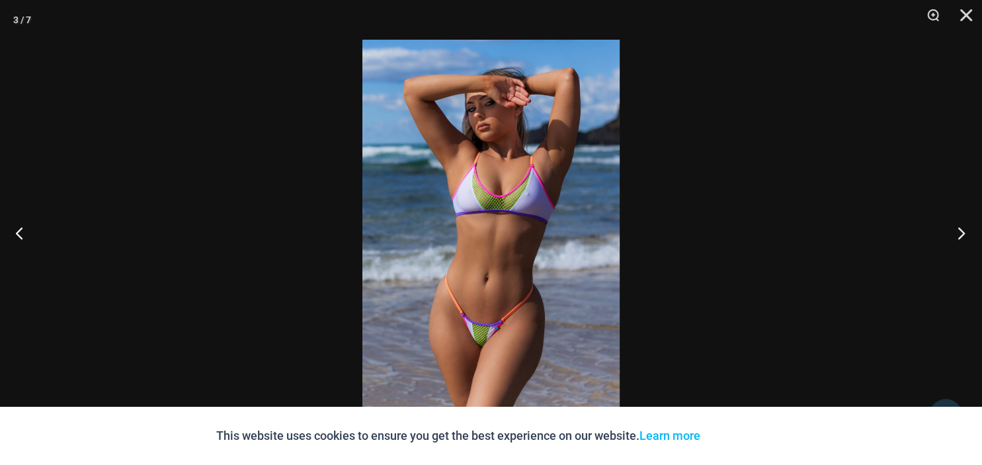
click at [959, 230] on button "Next" at bounding box center [957, 233] width 50 height 66
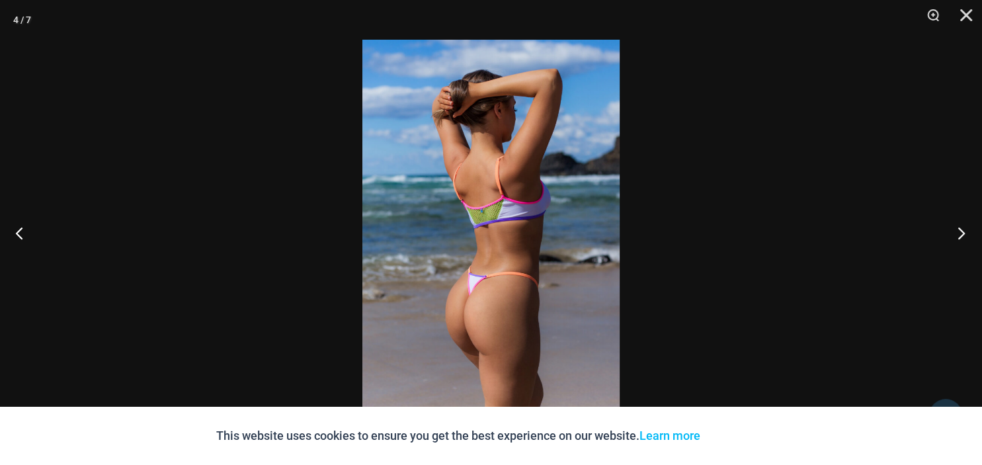
click at [959, 230] on button "Next" at bounding box center [957, 233] width 50 height 66
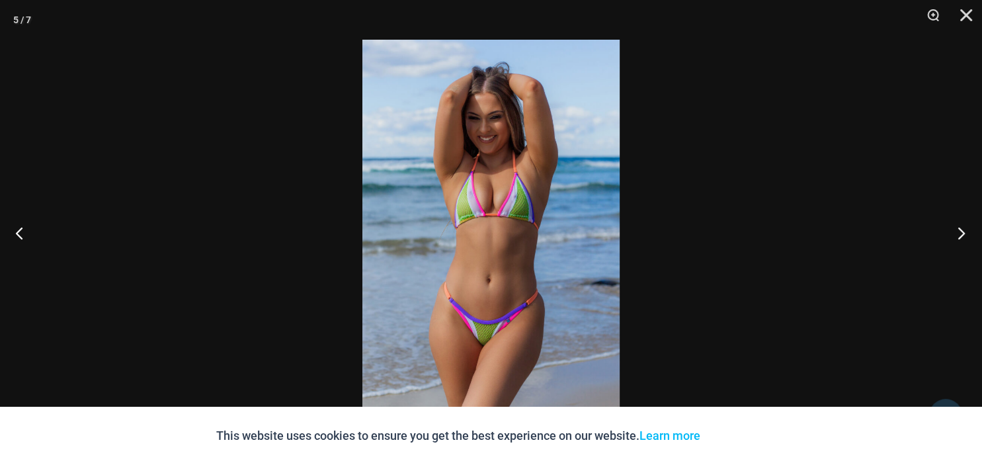
click at [959, 230] on button "Next" at bounding box center [957, 233] width 50 height 66
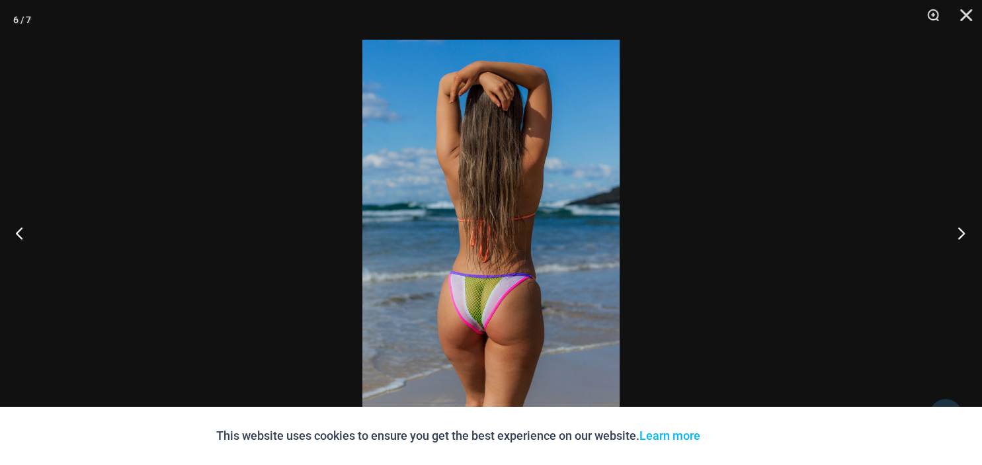
click at [959, 230] on button "Next" at bounding box center [957, 233] width 50 height 66
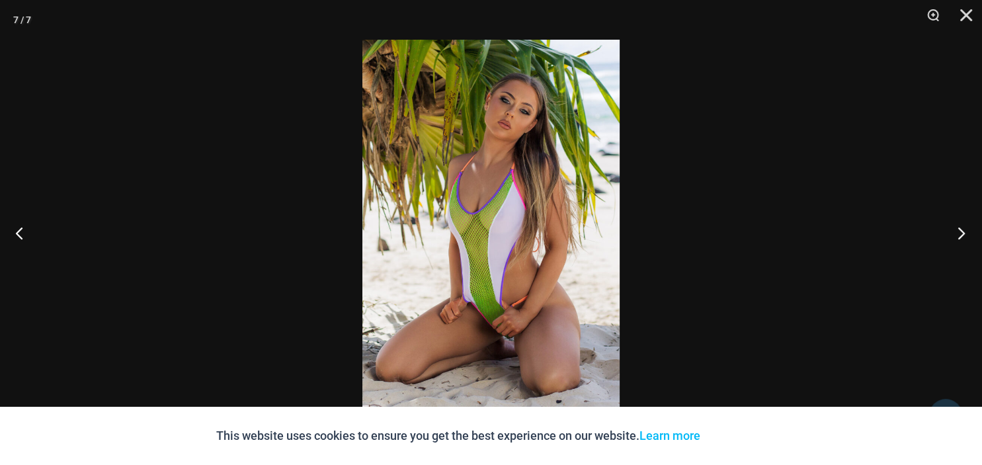
click at [959, 230] on button "Next" at bounding box center [957, 233] width 50 height 66
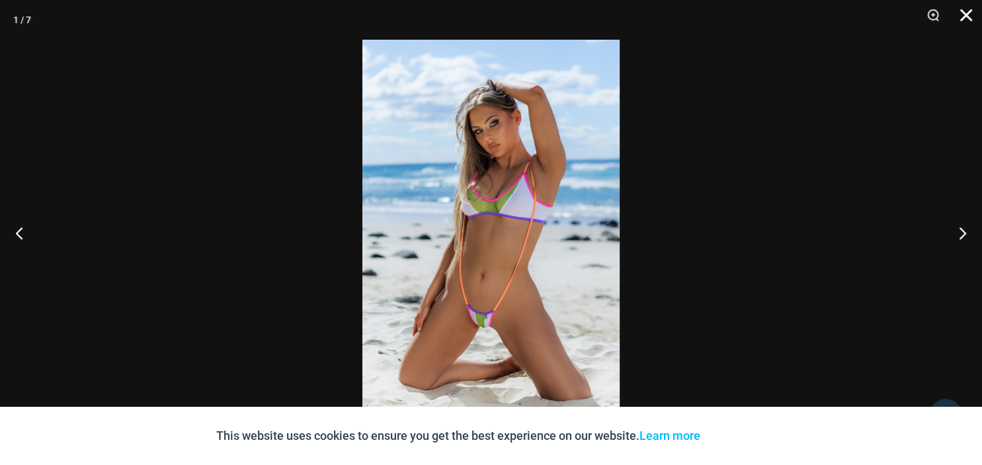
click at [965, 13] on button "Close" at bounding box center [961, 20] width 33 height 40
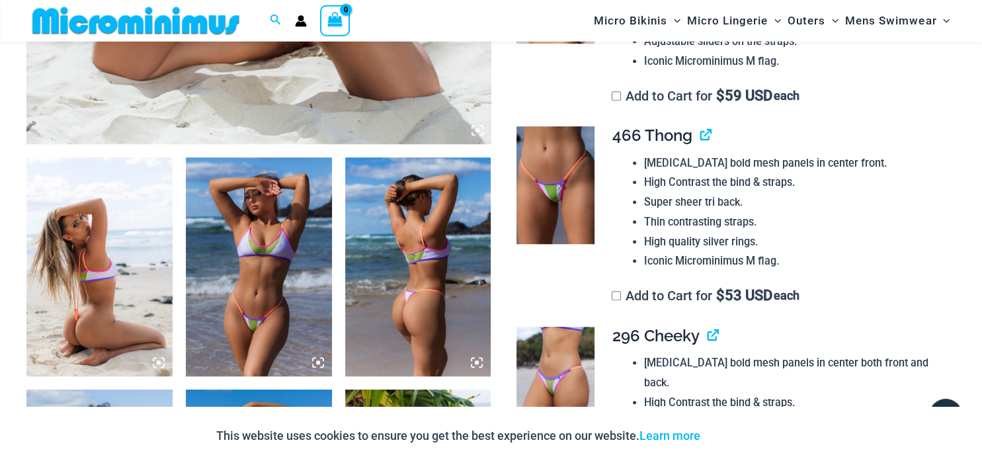
scroll to position [617, 0]
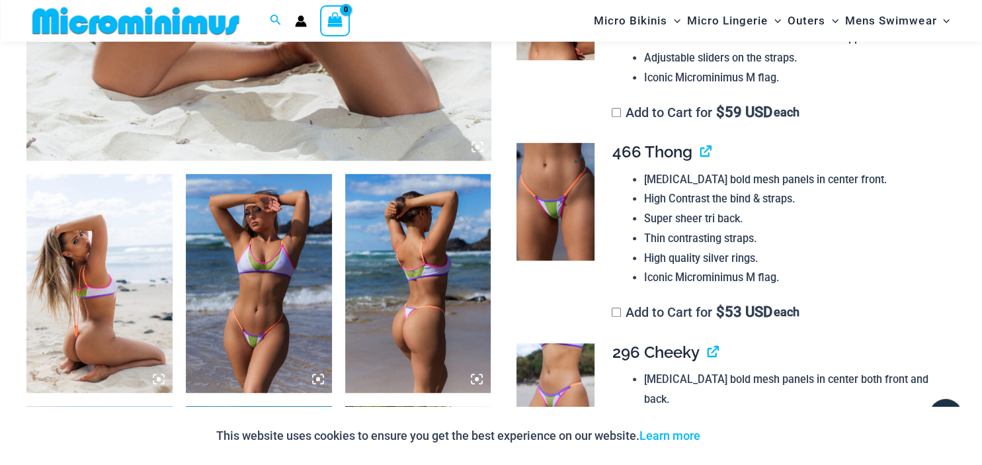
click at [545, 195] on img at bounding box center [555, 202] width 79 height 118
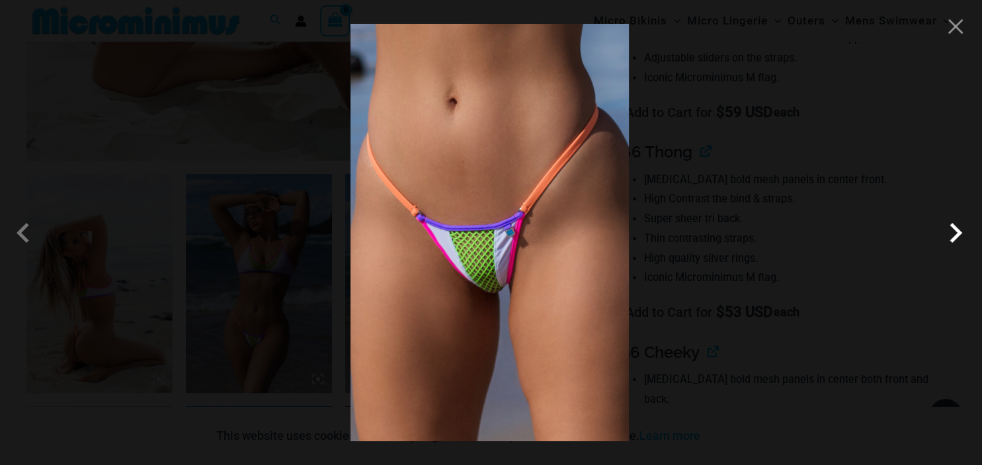
click at [955, 238] on span at bounding box center [956, 233] width 40 height 40
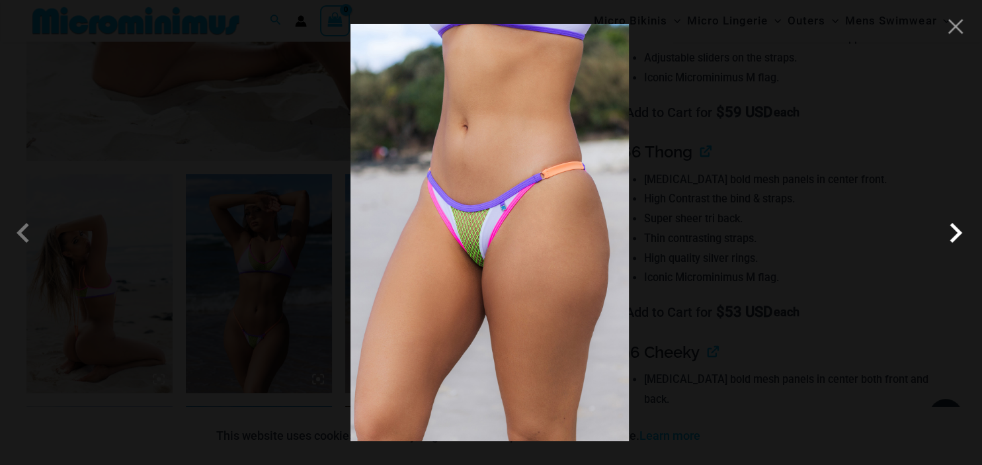
click at [955, 238] on span at bounding box center [956, 233] width 40 height 40
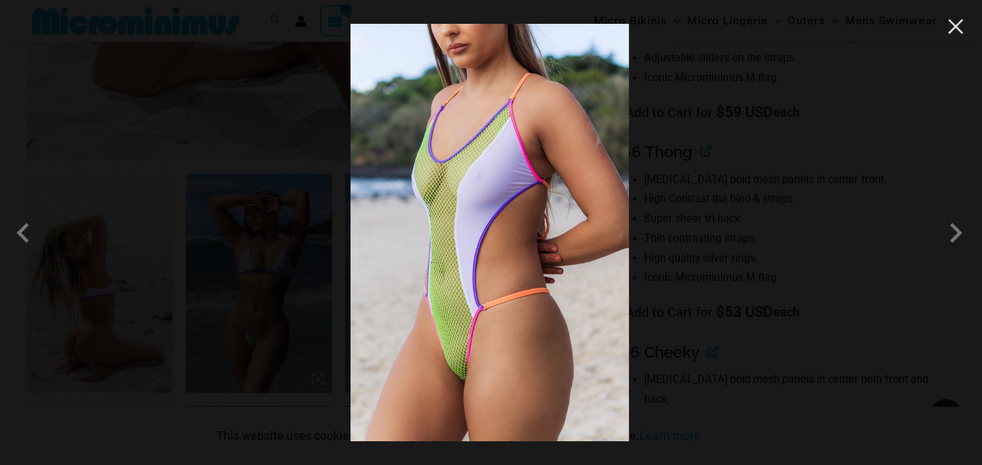
click at [956, 30] on button "Close" at bounding box center [956, 27] width 20 height 20
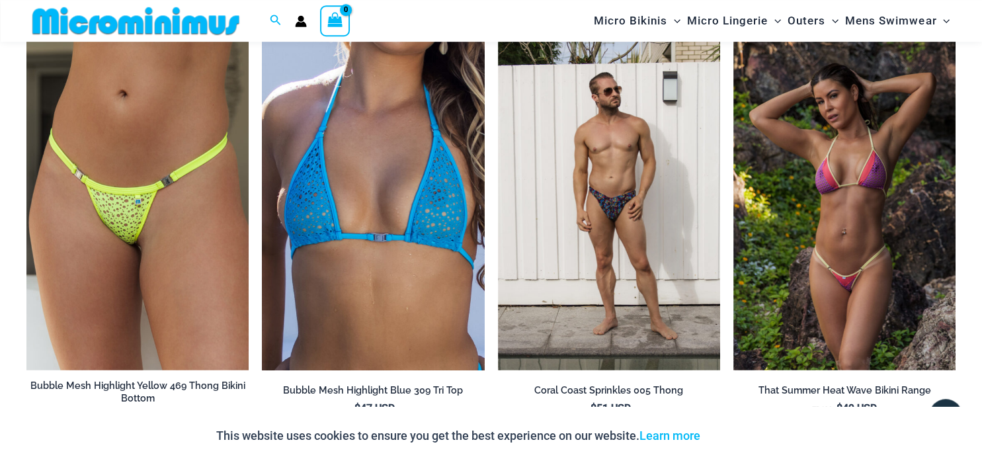
scroll to position [2782, 0]
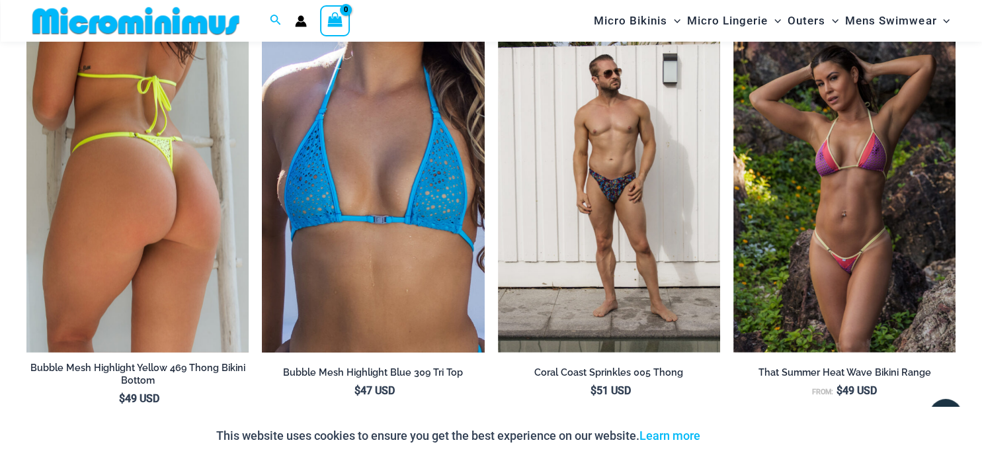
click at [136, 208] on img at bounding box center [137, 185] width 222 height 333
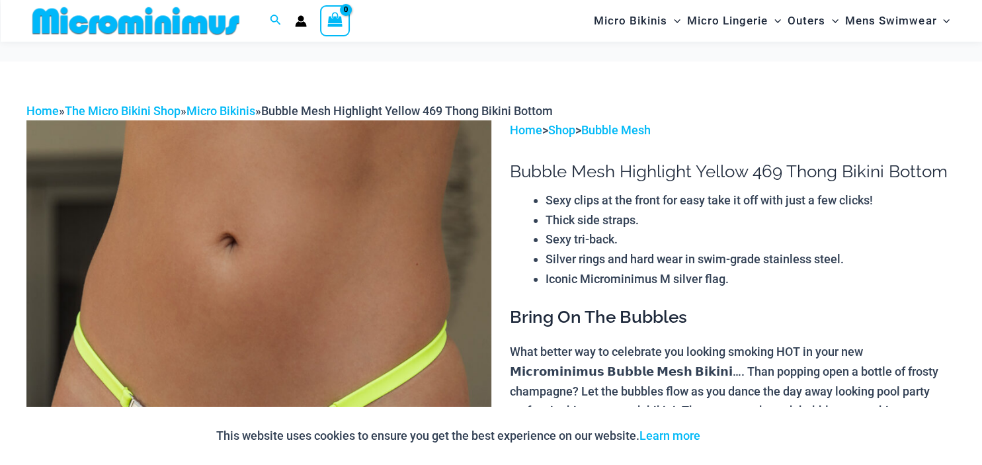
scroll to position [616, 0]
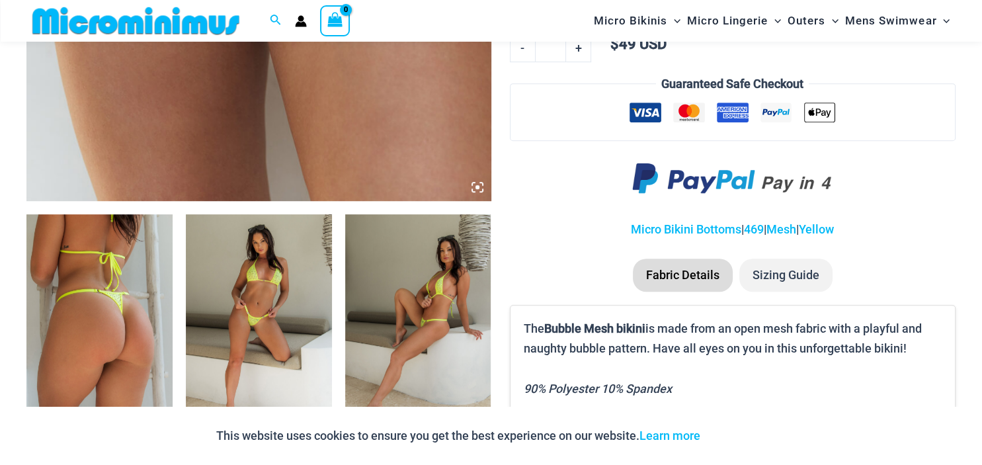
click at [263, 271] on img at bounding box center [259, 323] width 146 height 219
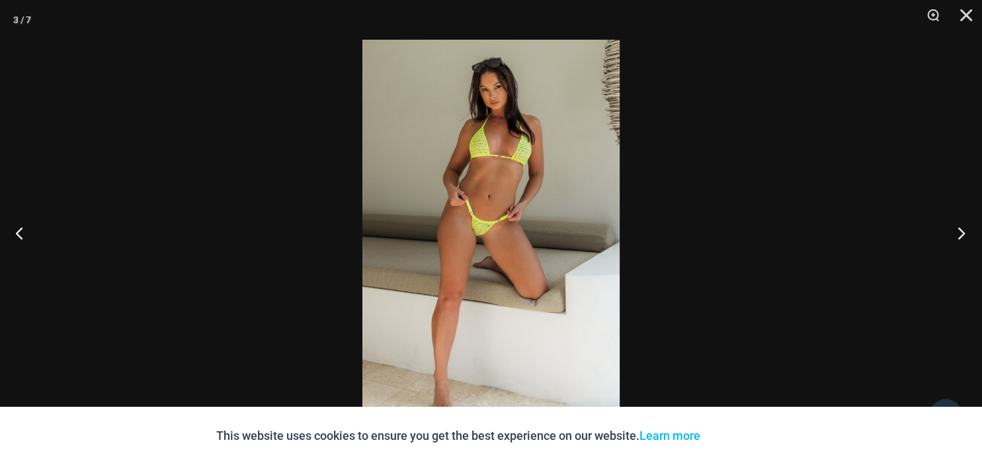
click at [953, 231] on button "Next" at bounding box center [957, 233] width 50 height 66
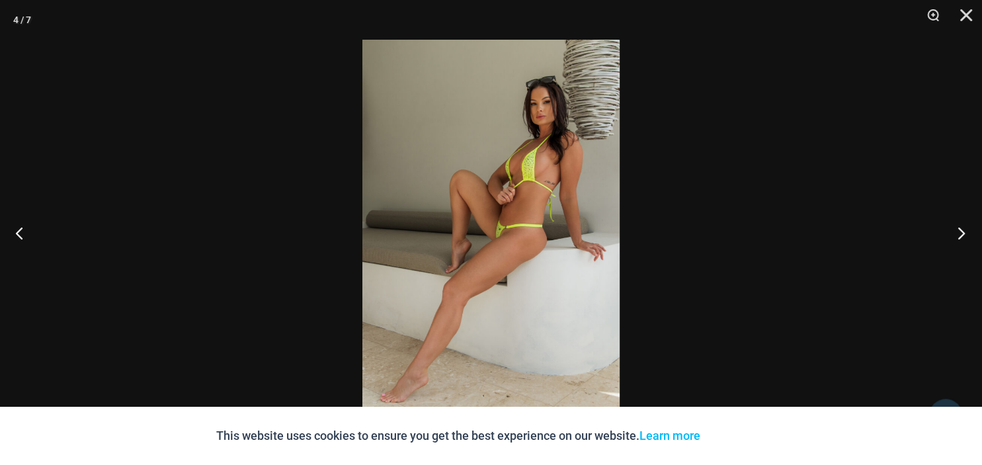
click at [953, 231] on button "Next" at bounding box center [957, 233] width 50 height 66
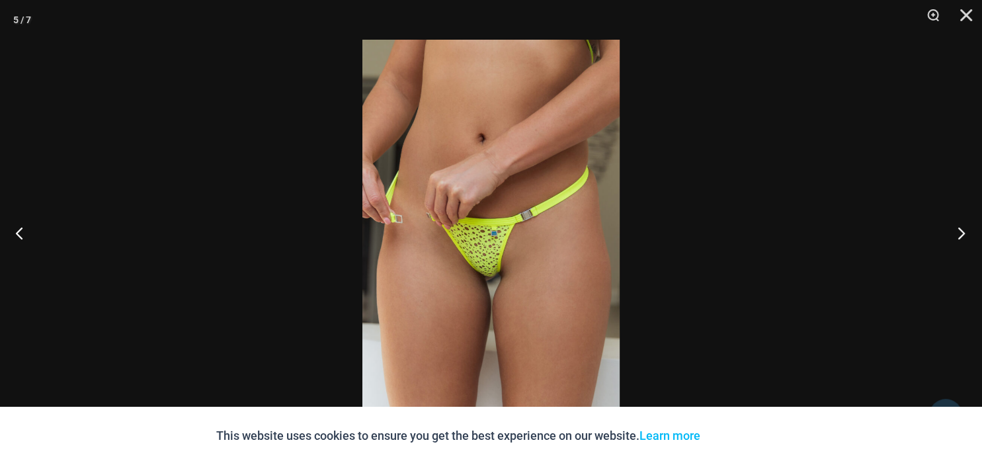
click at [953, 231] on button "Next" at bounding box center [957, 233] width 50 height 66
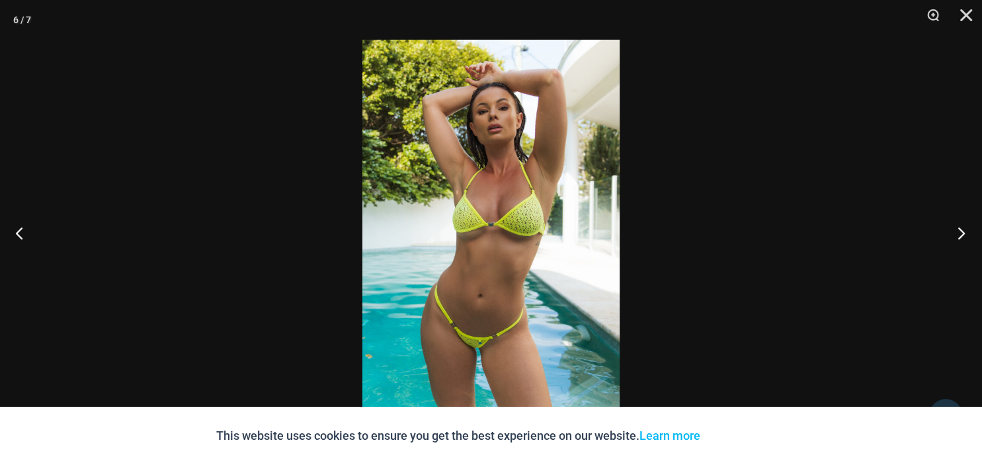
click at [953, 231] on button "Next" at bounding box center [957, 233] width 50 height 66
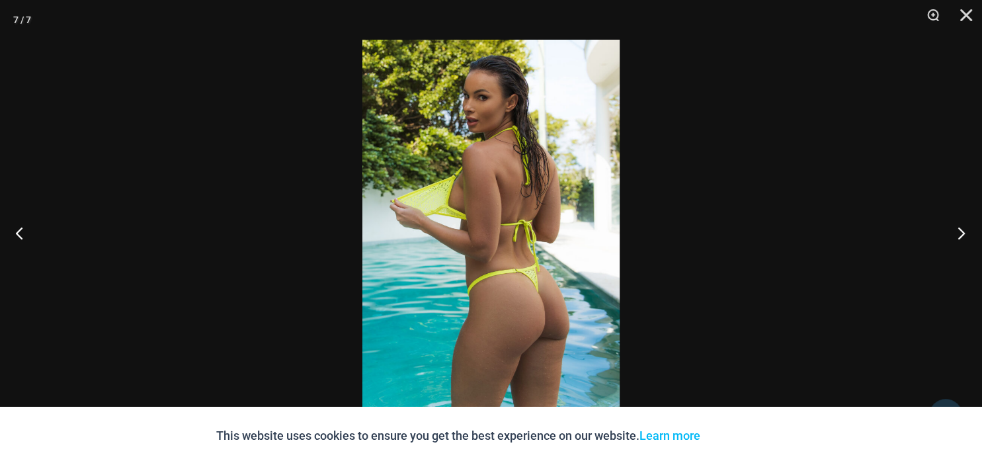
click at [953, 231] on button "Next" at bounding box center [957, 233] width 50 height 66
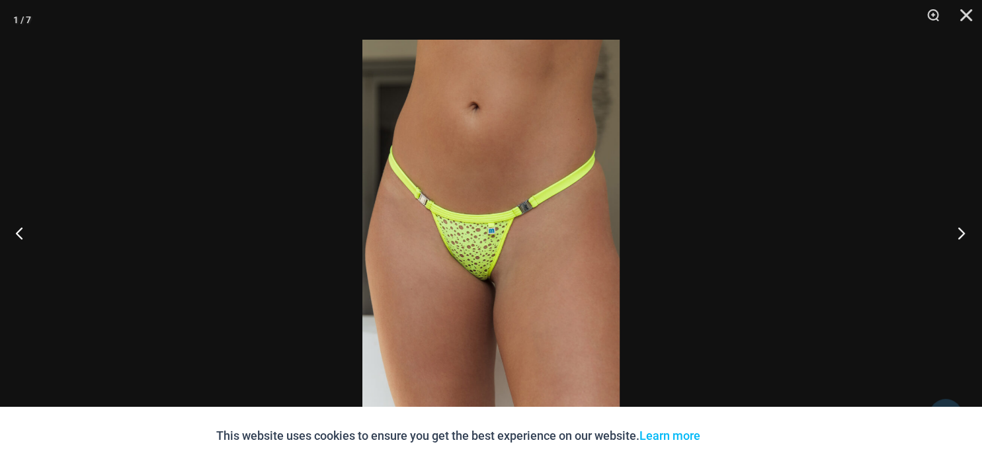
click at [953, 231] on button "Next" at bounding box center [957, 233] width 50 height 66
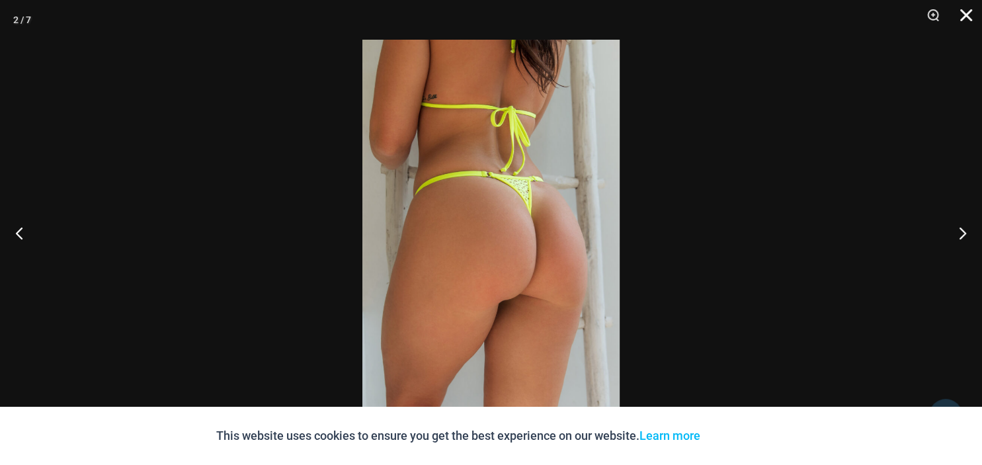
click at [964, 15] on button "Close" at bounding box center [961, 20] width 33 height 40
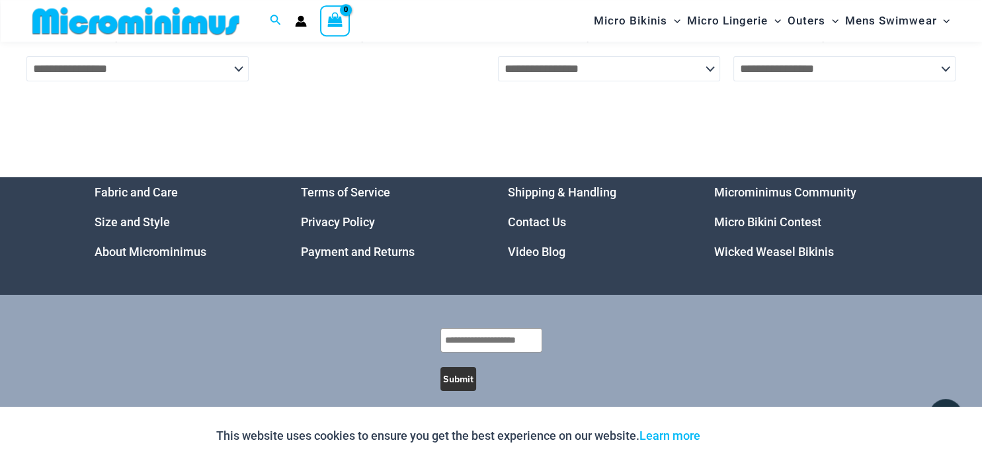
scroll to position [4443, 0]
